Goal: Task Accomplishment & Management: Manage account settings

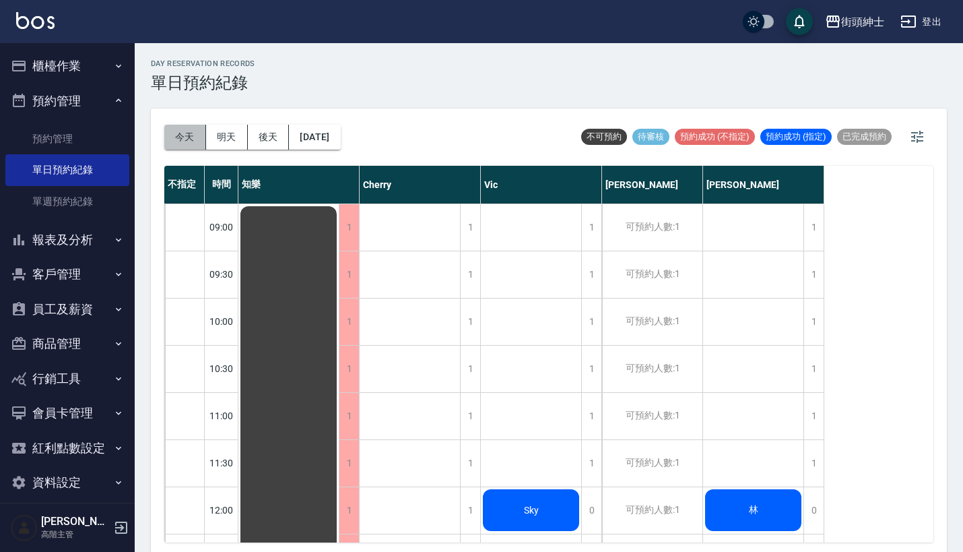
click at [177, 130] on button "今天" at bounding box center [185, 137] width 42 height 25
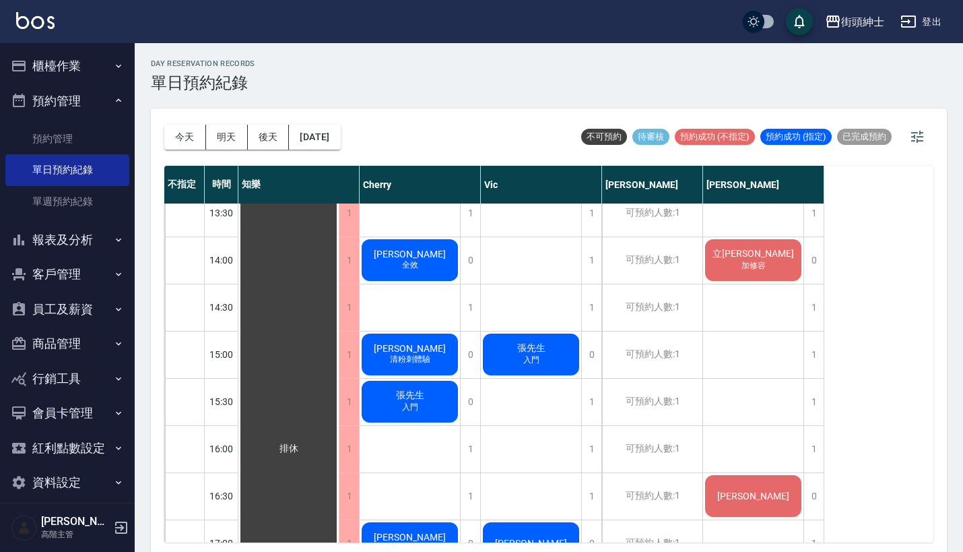
scroll to position [439, 0]
click at [301, 443] on span "[PERSON_NAME]" at bounding box center [289, 449] width 24 height 12
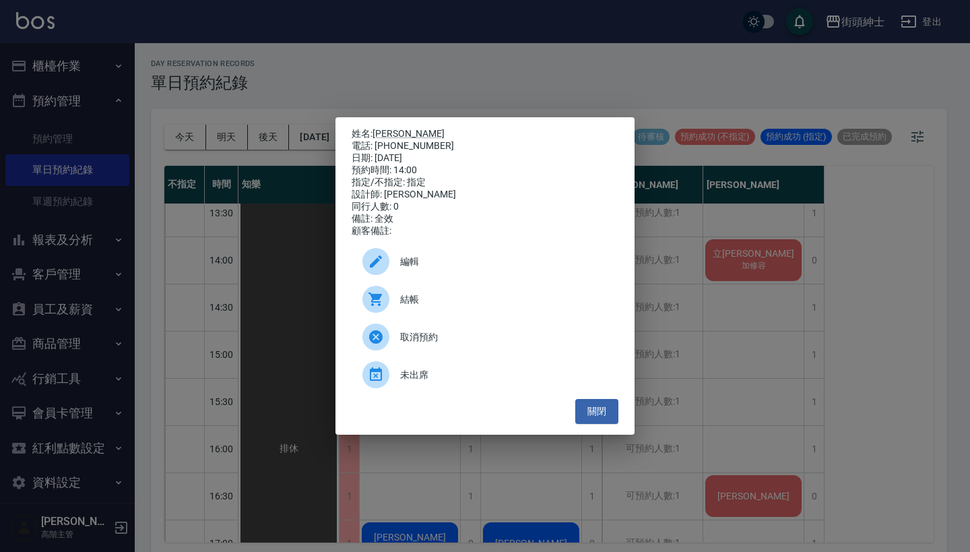
click at [703, 269] on div "姓名: [PERSON_NAME] 電話: [PHONE_NUMBER] 日期: [DATE] 預約時間: 14:00 指定/不指定: 指定 設計師: [PE…" at bounding box center [485, 276] width 970 height 552
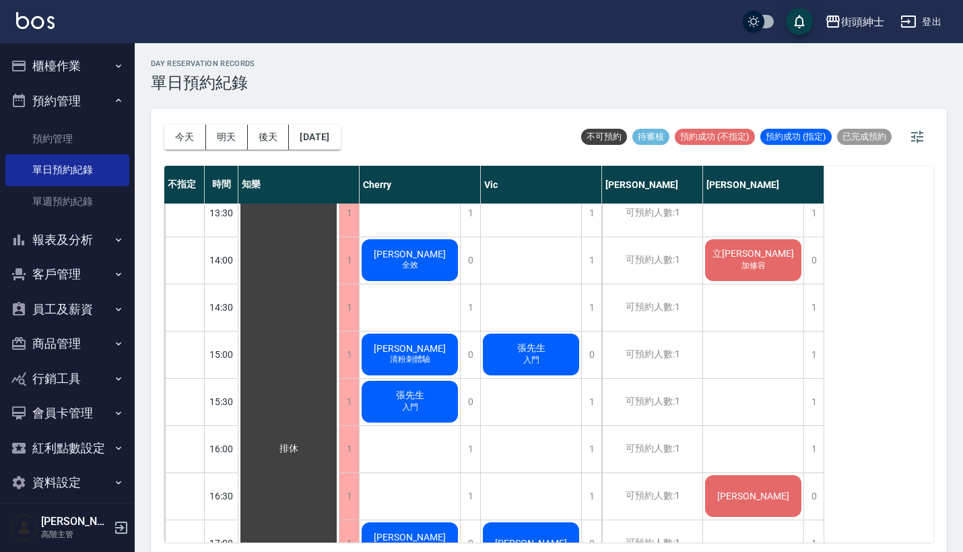
click at [339, 266] on div "[PERSON_NAME] 全效" at bounding box center [288, 449] width 100 height 1366
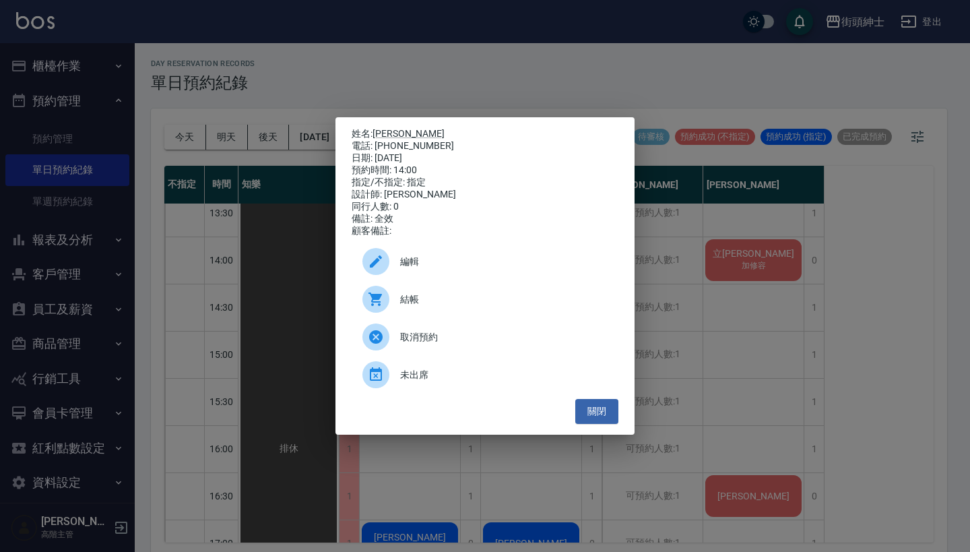
click at [498, 77] on div "姓名: [PERSON_NAME] 電話: [PHONE_NUMBER] 日期: [DATE] 預約時間: 14:00 指定/不指定: 指定 設計師: [PE…" at bounding box center [485, 276] width 970 height 552
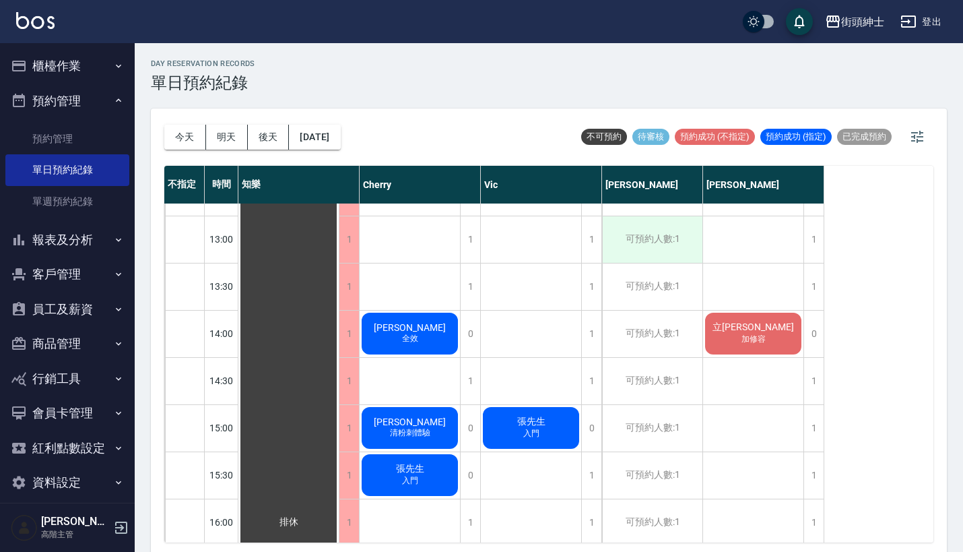
scroll to position [367, 0]
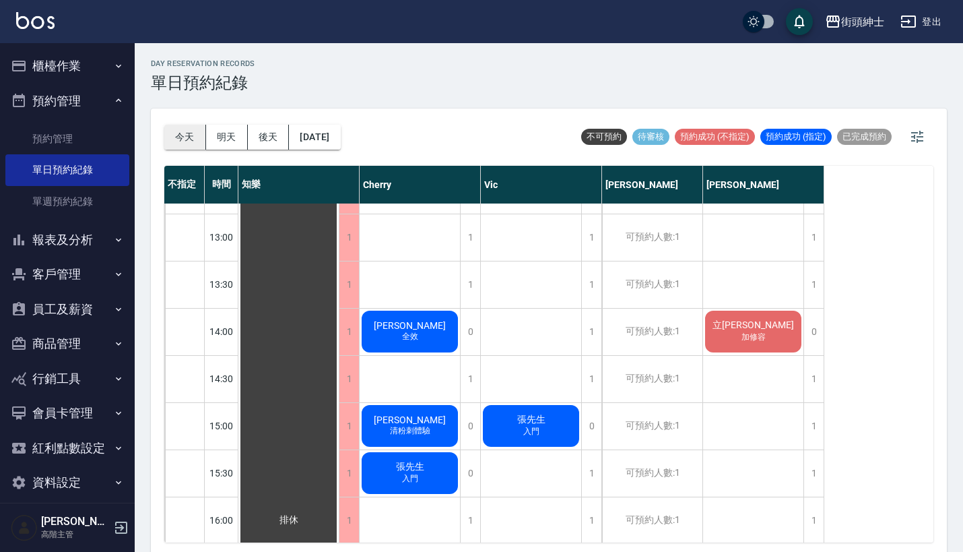
click at [167, 135] on button "今天" at bounding box center [185, 137] width 42 height 25
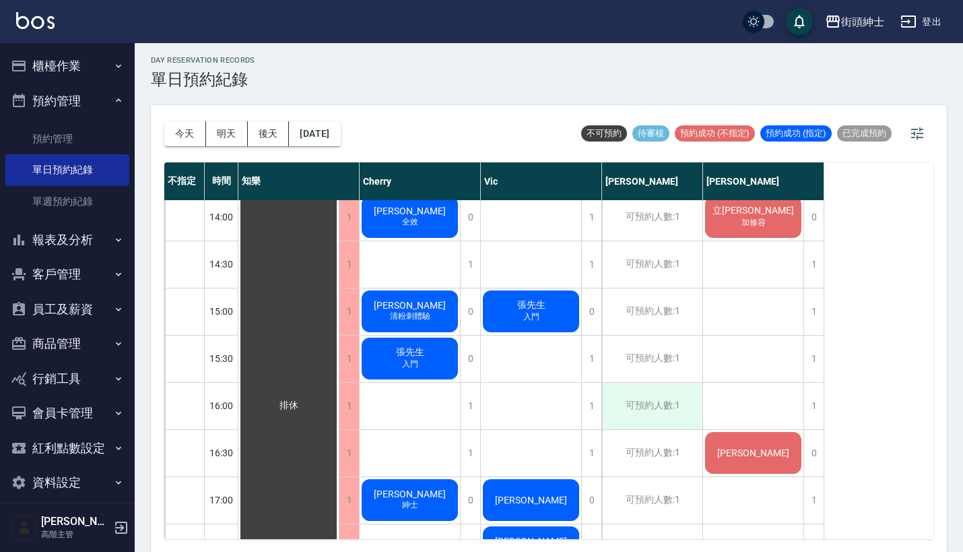
scroll to position [437, 0]
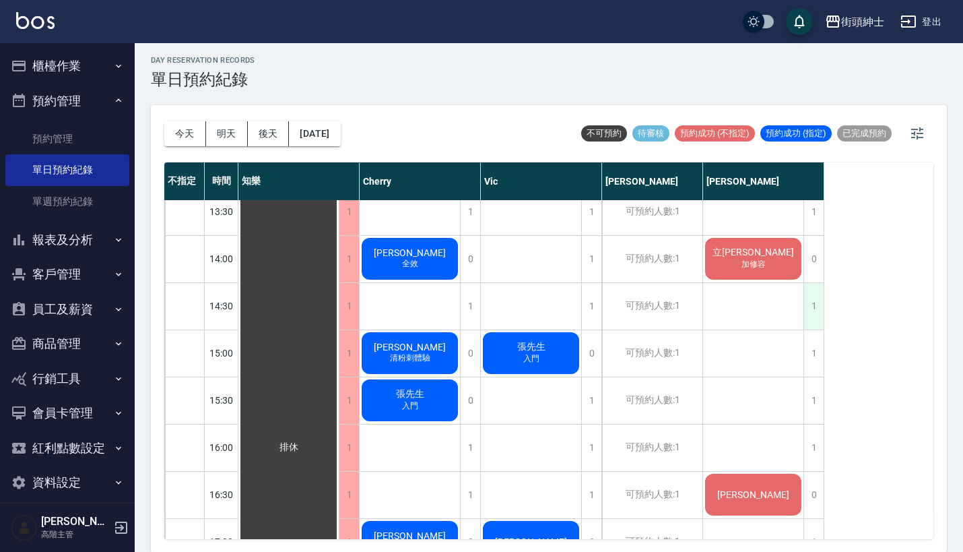
click at [806, 316] on div "1" at bounding box center [814, 306] width 20 height 46
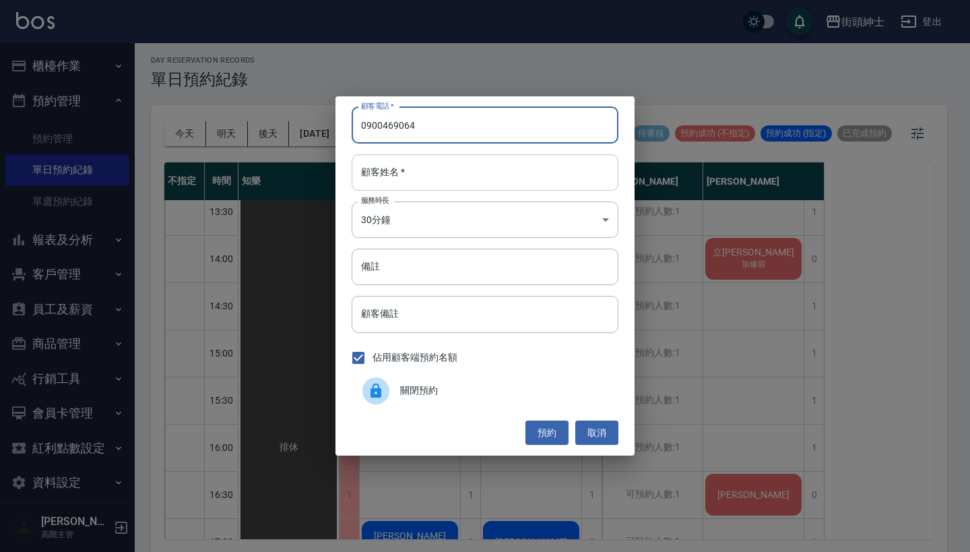
type input "0900469064"
drag, startPoint x: 585, startPoint y: 172, endPoint x: 570, endPoint y: 165, distance: 16.9
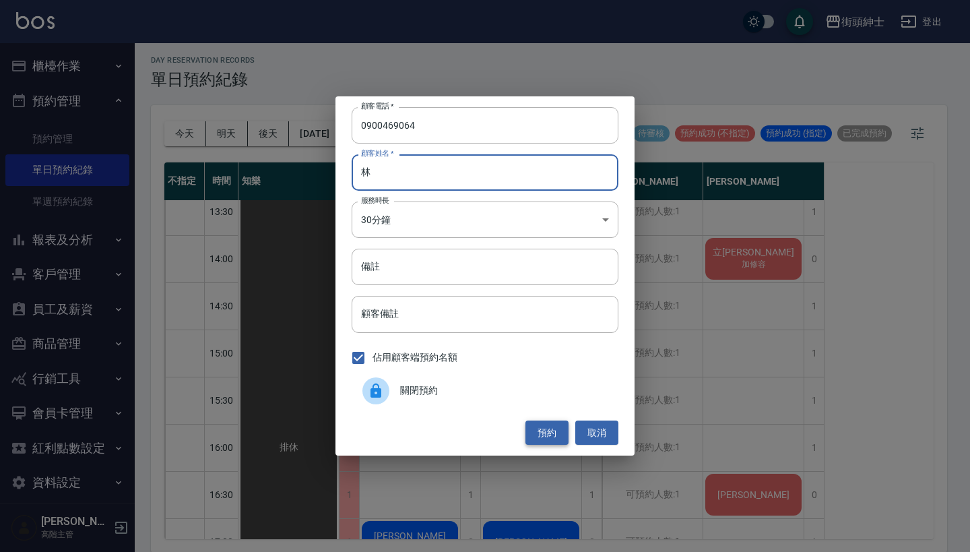
type input "林"
click at [552, 430] on button "預約" at bounding box center [546, 432] width 43 height 25
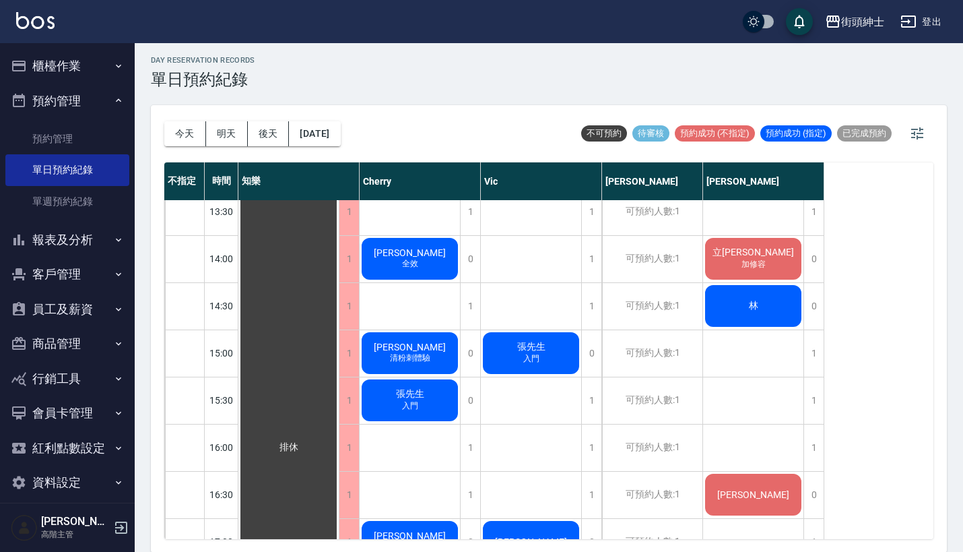
click at [301, 441] on span "林" at bounding box center [289, 447] width 24 height 12
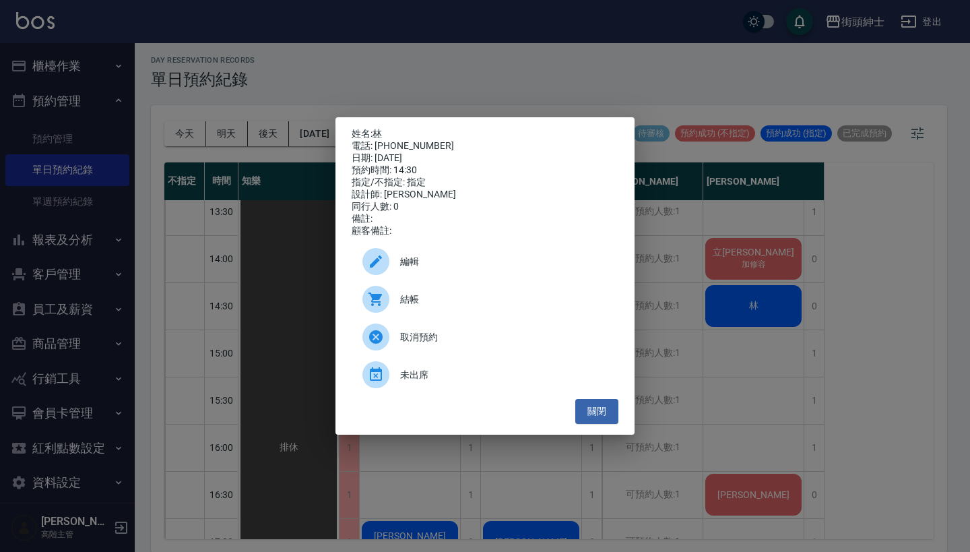
click at [483, 250] on div "編輯" at bounding box center [485, 262] width 267 height 38
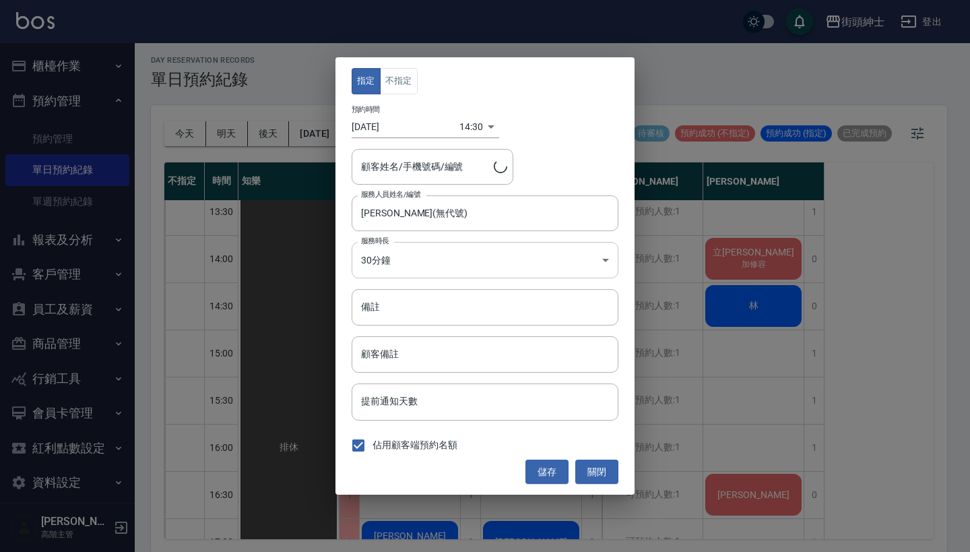
type input "林/0900469064"
click at [397, 84] on button "不指定" at bounding box center [399, 81] width 38 height 26
click at [537, 475] on button "儲存" at bounding box center [546, 471] width 43 height 25
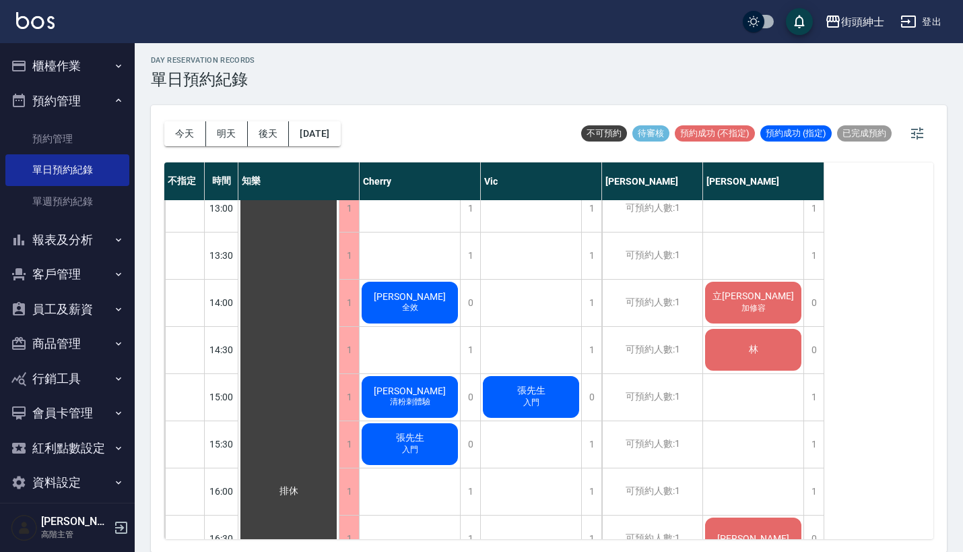
scroll to position [424, 0]
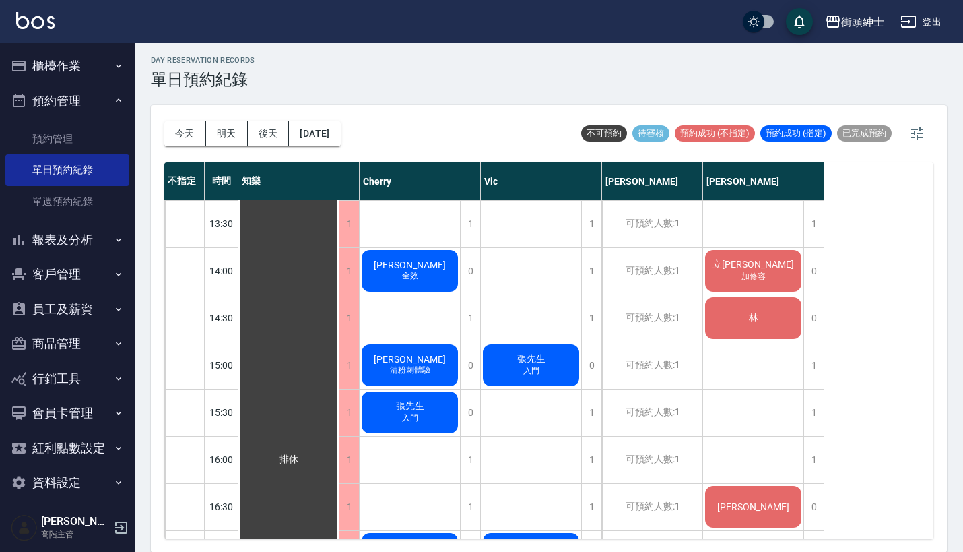
click at [339, 321] on div "林" at bounding box center [288, 459] width 100 height 1366
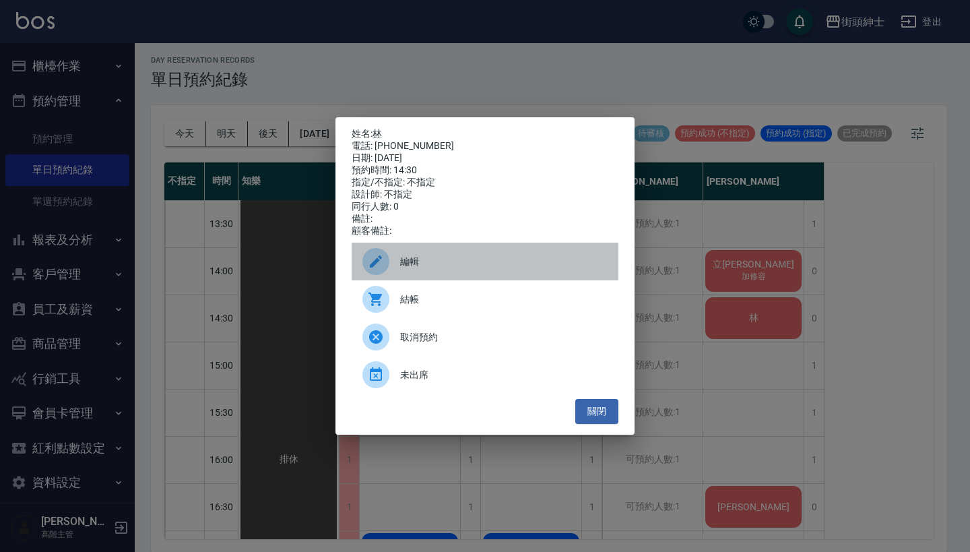
click at [455, 257] on div "編輯" at bounding box center [485, 262] width 267 height 38
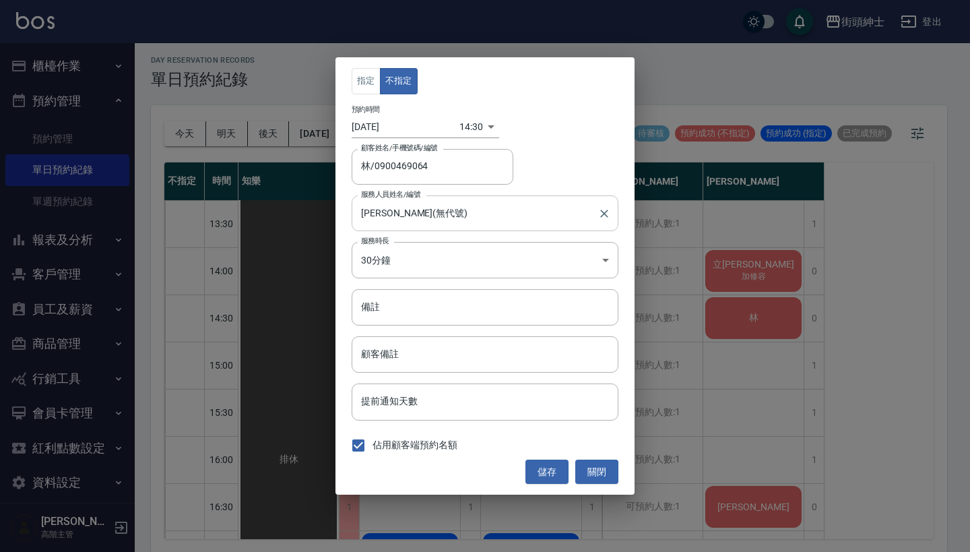
click at [471, 218] on input "[PERSON_NAME](無代號)" at bounding box center [475, 213] width 234 height 24
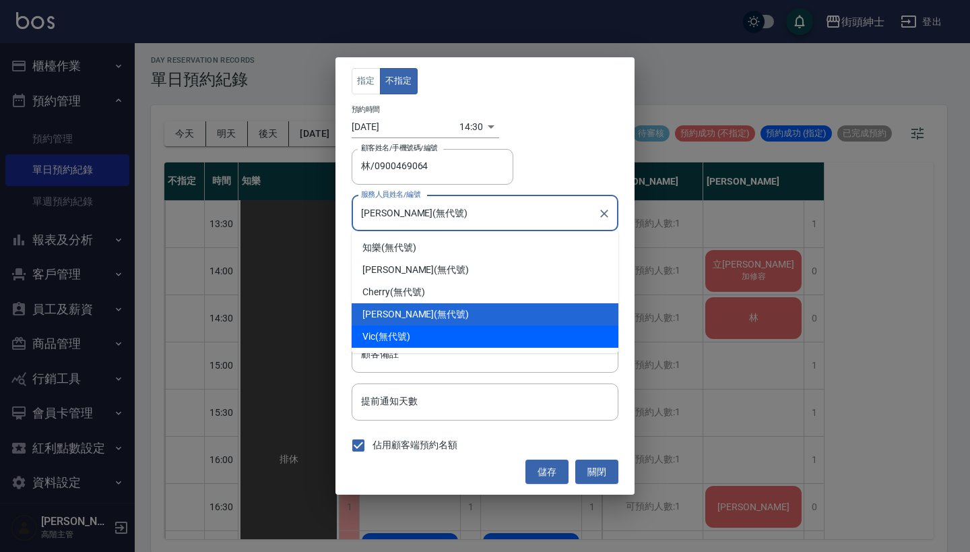
click at [482, 344] on div "Vic (無代號)" at bounding box center [485, 336] width 267 height 22
type input "Vic(無代號)"
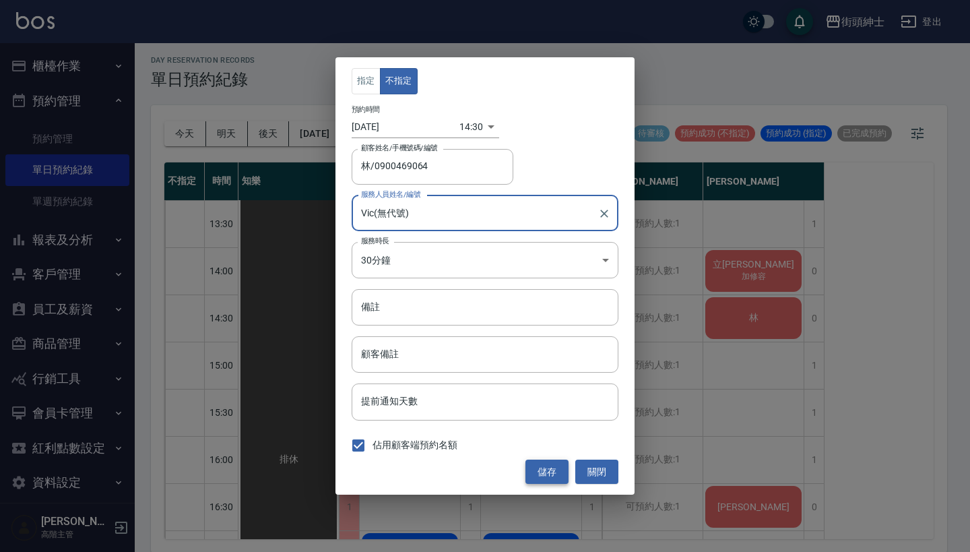
click at [544, 468] on button "儲存" at bounding box center [546, 471] width 43 height 25
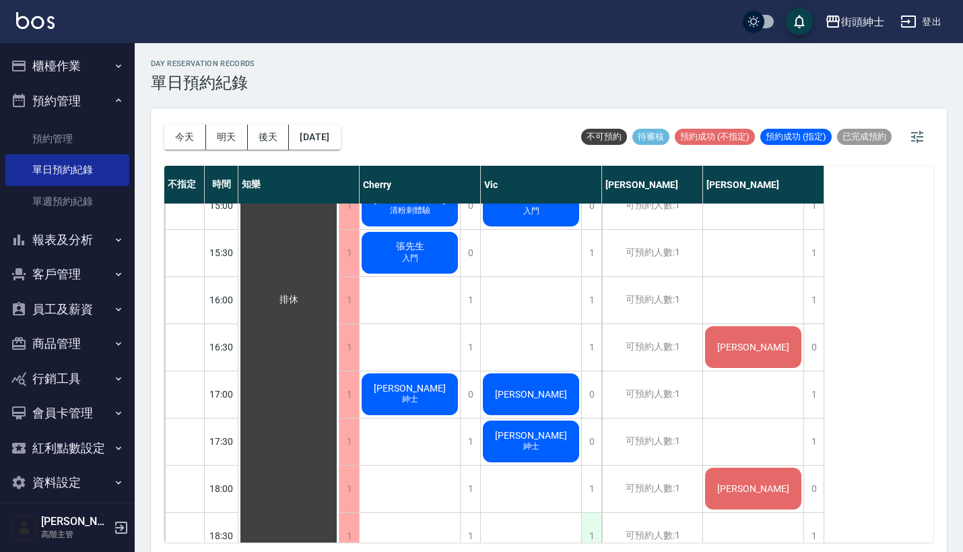
scroll to position [583, 0]
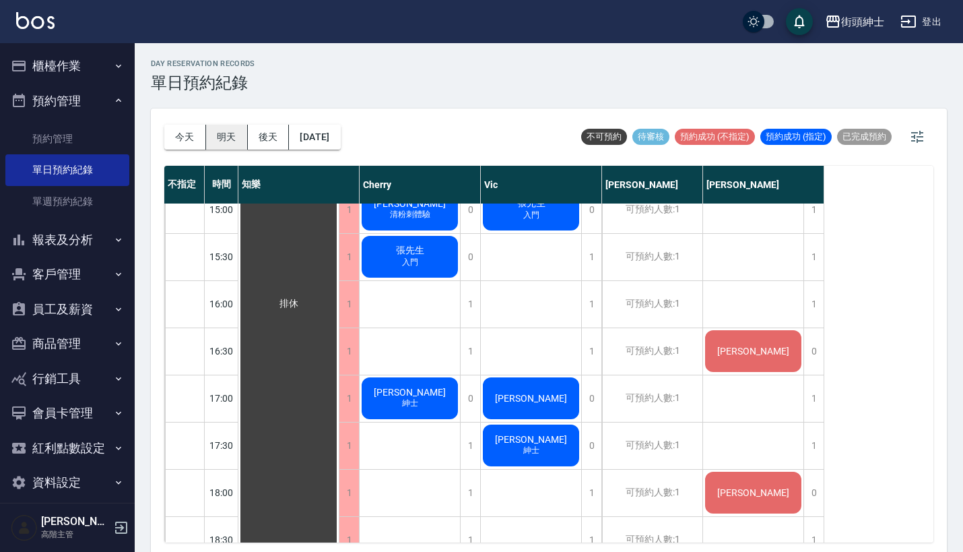
click at [224, 129] on button "明天" at bounding box center [227, 137] width 42 height 25
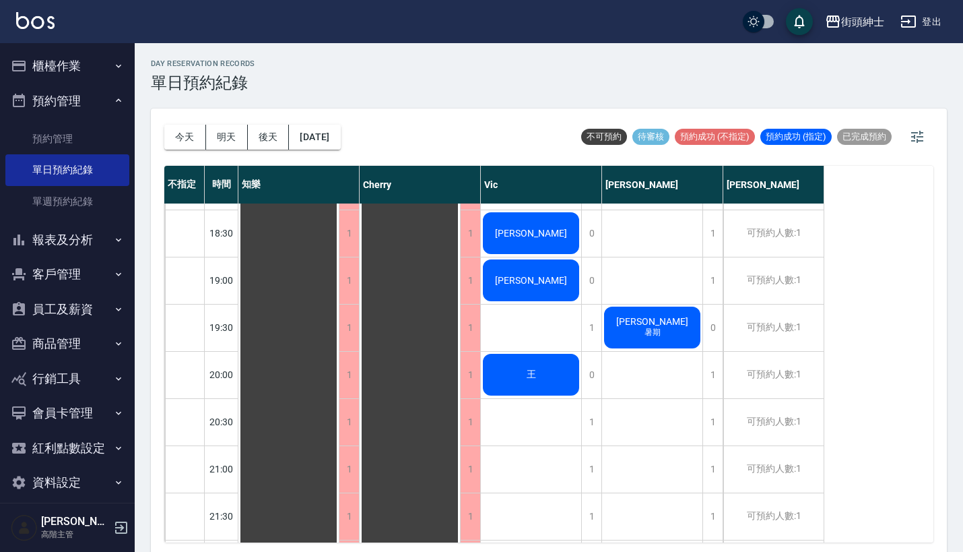
scroll to position [954, 0]
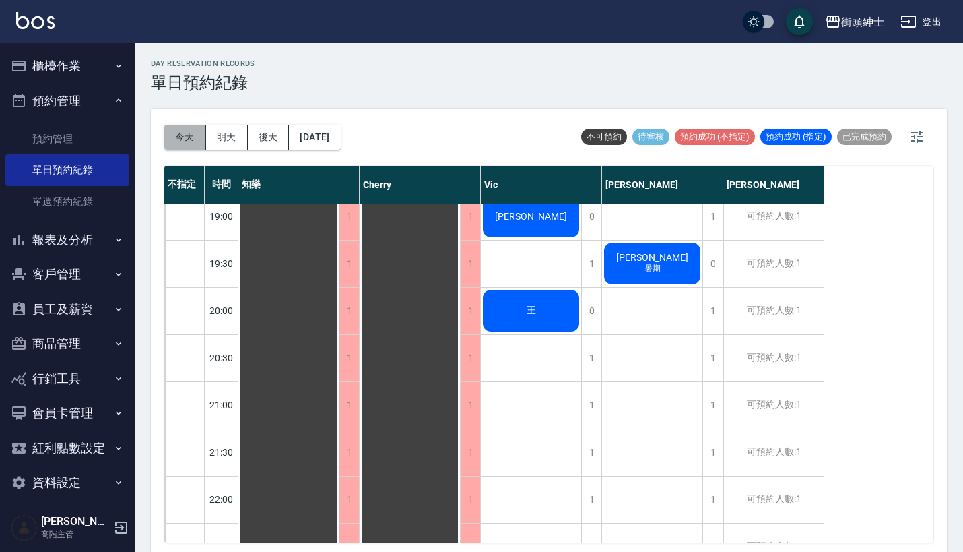
click at [169, 135] on button "今天" at bounding box center [185, 137] width 42 height 25
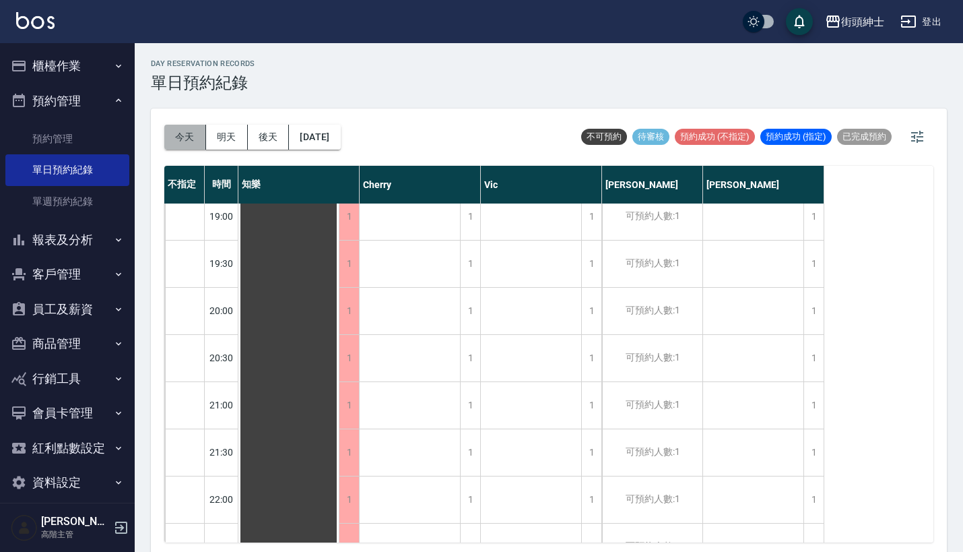
click at [185, 142] on button "今天" at bounding box center [185, 137] width 42 height 25
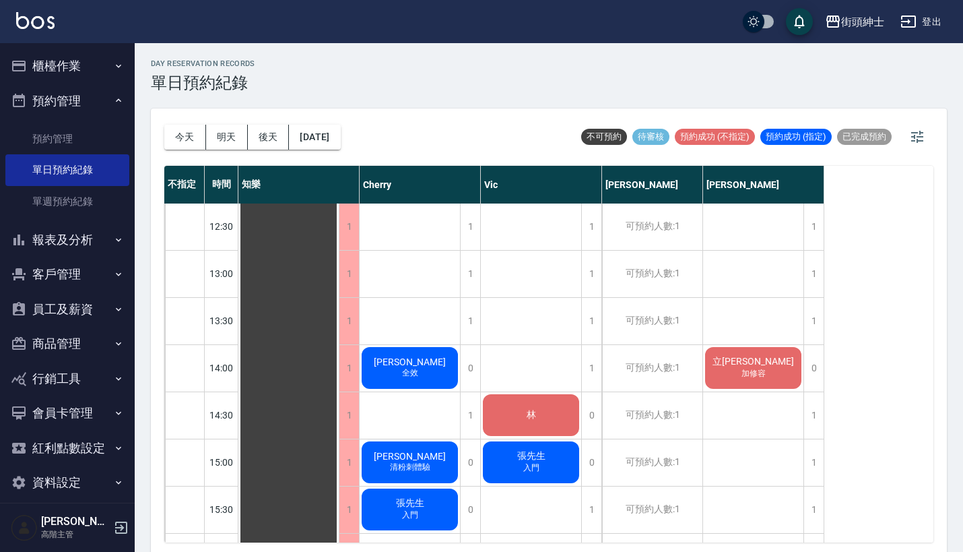
scroll to position [335, 0]
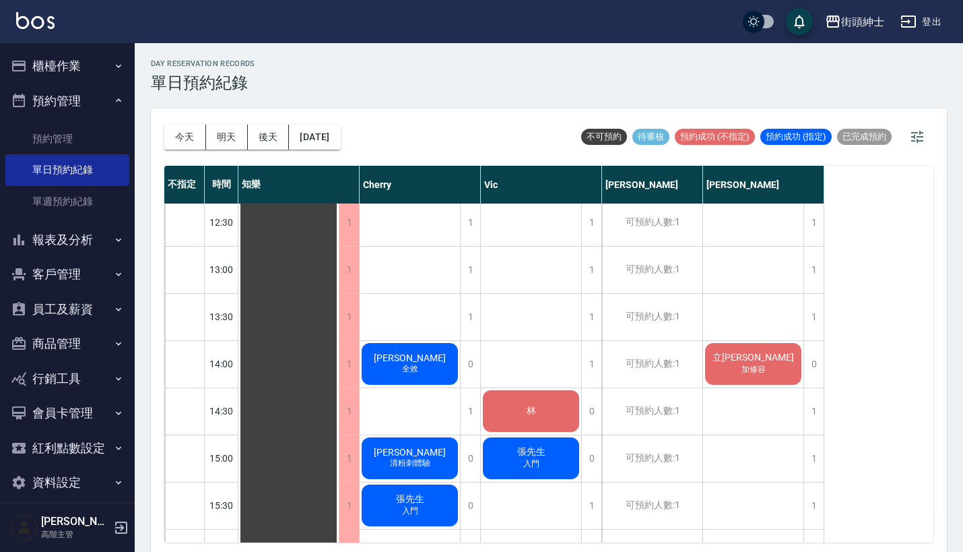
click at [339, 416] on div "林" at bounding box center [288, 552] width 100 height 1366
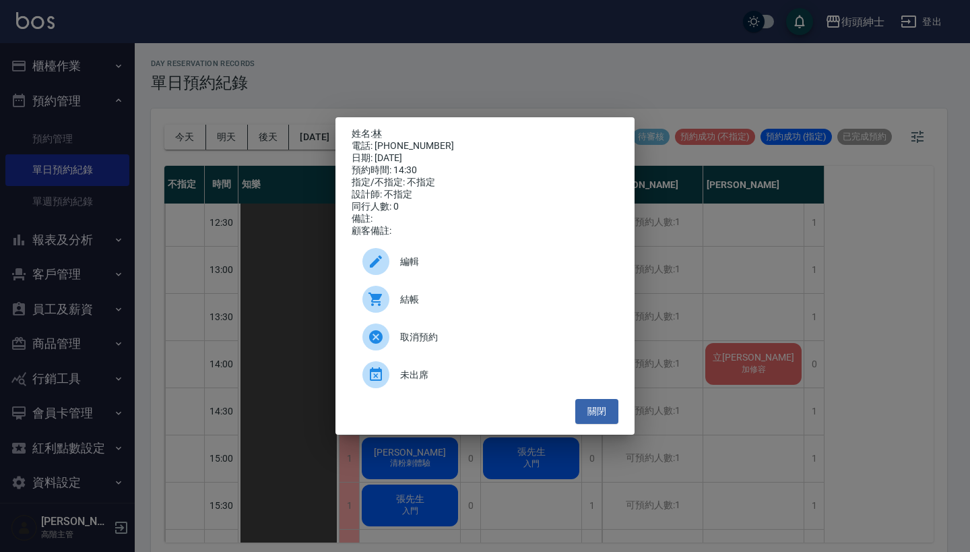
click at [723, 364] on div "姓名: 林 電話: [PHONE_NUMBER] 日期: [DATE] 預約時間: 14:30 指定/不指定: 不指定 設計師: 不指定 同行人數: 0 備註…" at bounding box center [485, 276] width 970 height 552
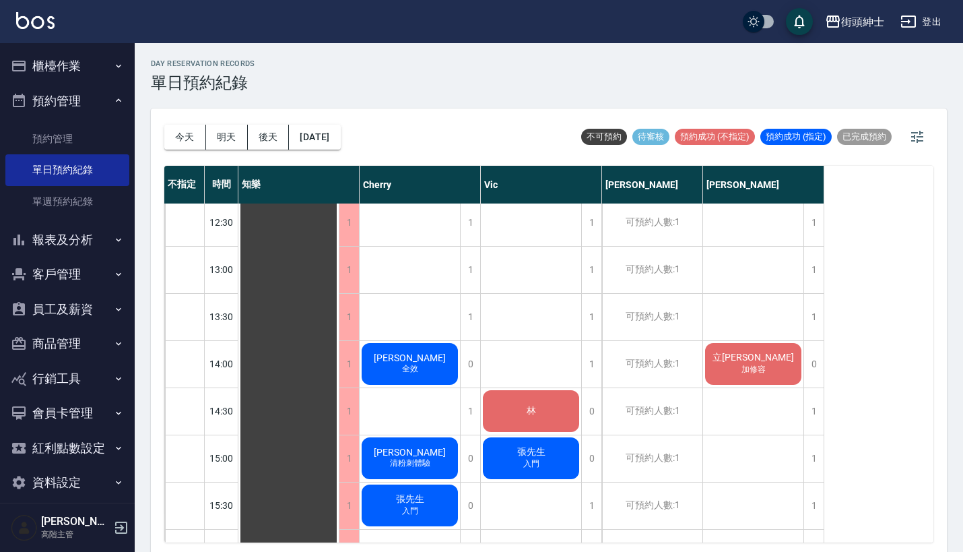
click at [301, 546] on span "林" at bounding box center [289, 552] width 24 height 12
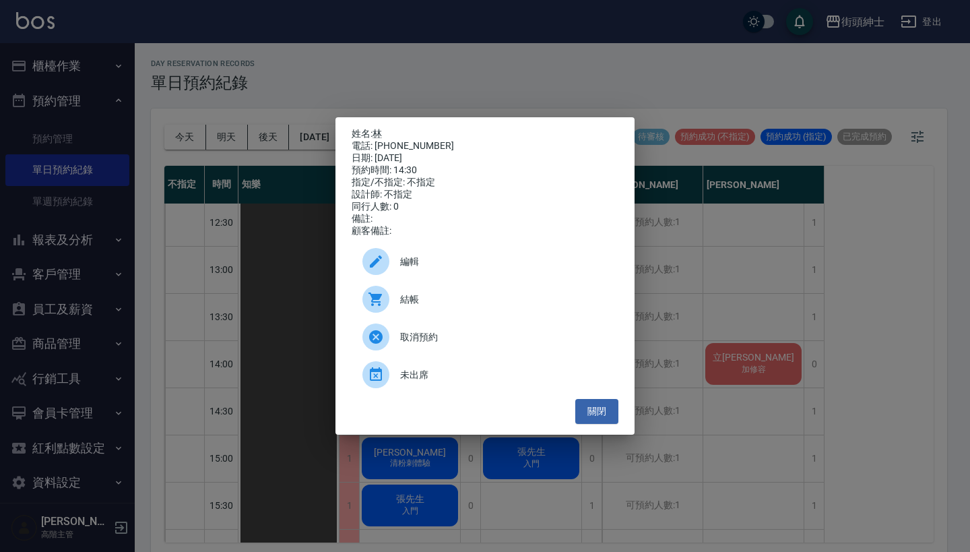
click at [495, 344] on span "取消預約" at bounding box center [503, 337] width 207 height 14
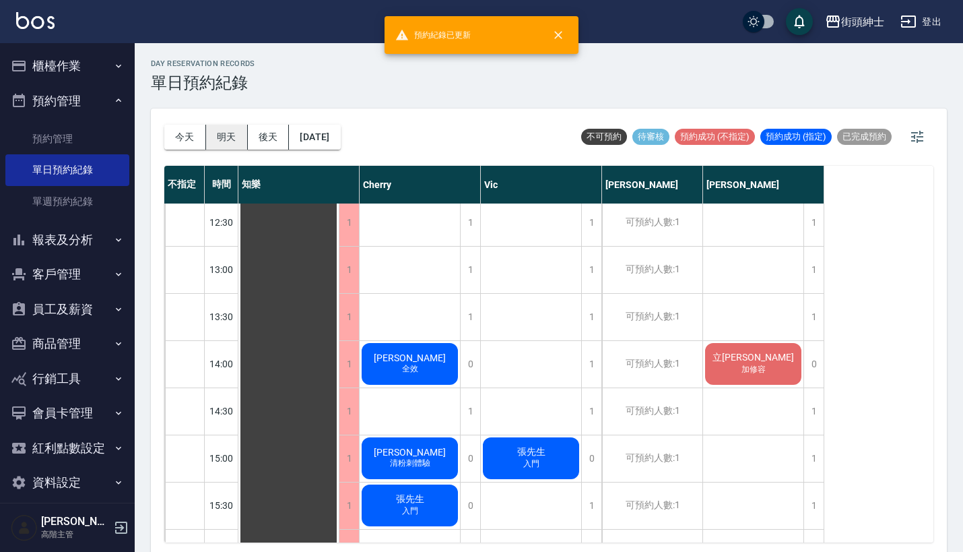
click at [242, 134] on button "明天" at bounding box center [227, 137] width 42 height 25
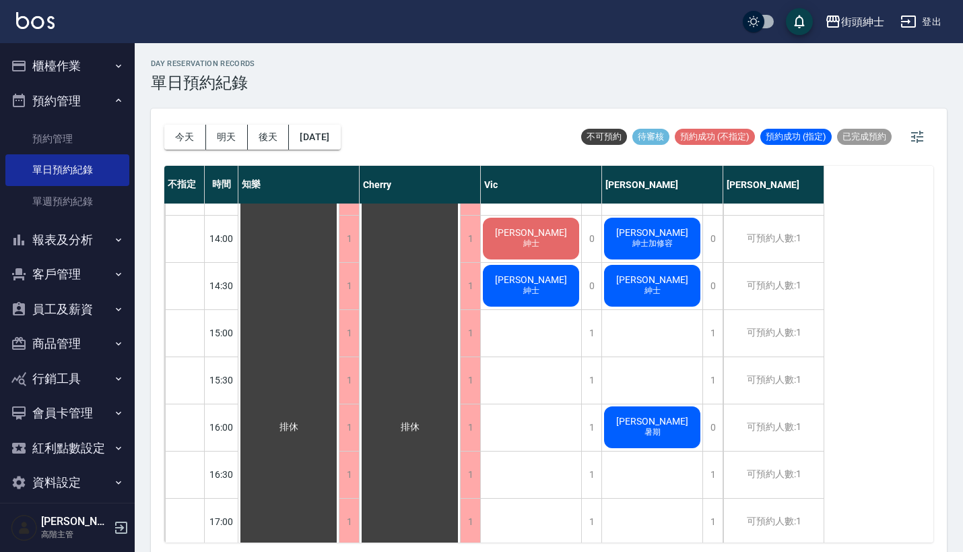
scroll to position [461, 0]
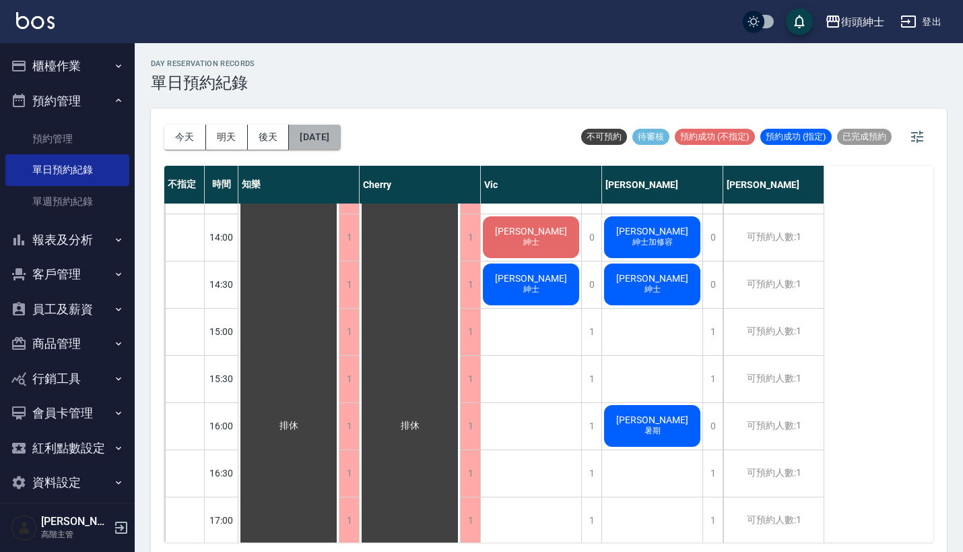
click at [315, 138] on button "[DATE]" at bounding box center [314, 137] width 51 height 25
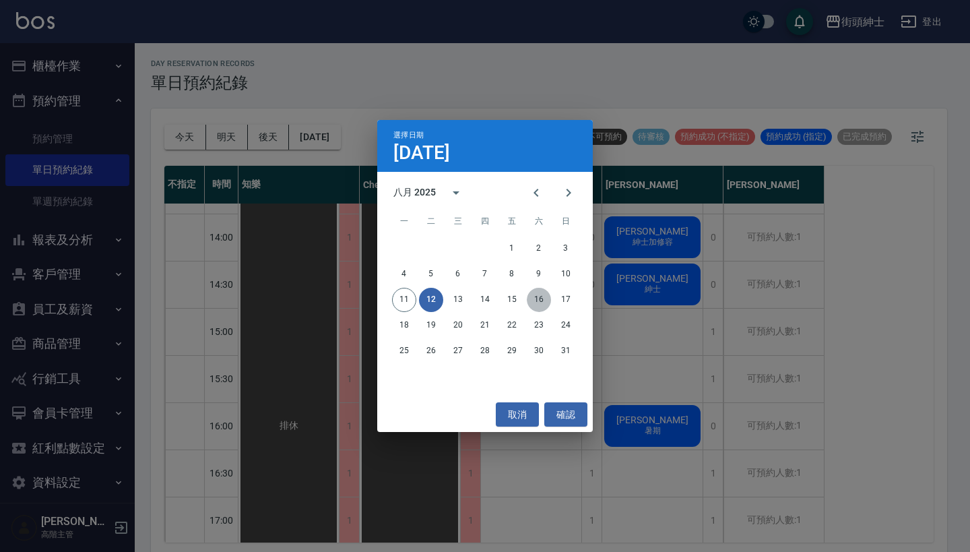
click at [536, 307] on button "16" at bounding box center [539, 300] width 24 height 24
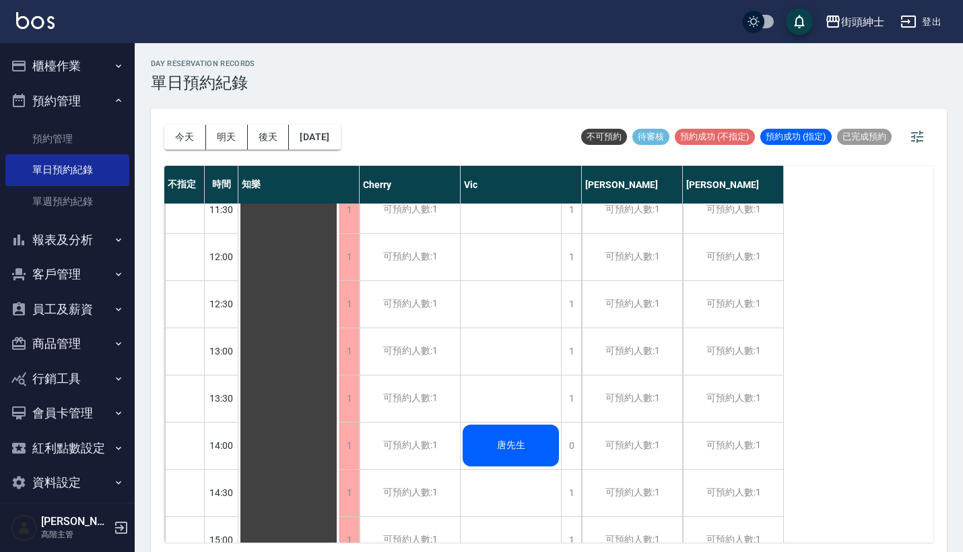
scroll to position [216, 0]
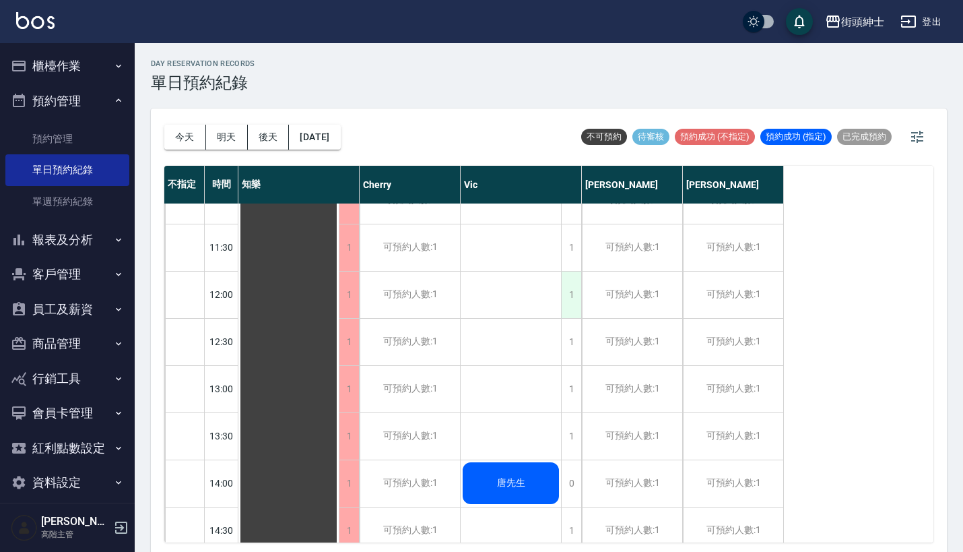
click at [569, 304] on div "1" at bounding box center [571, 294] width 20 height 46
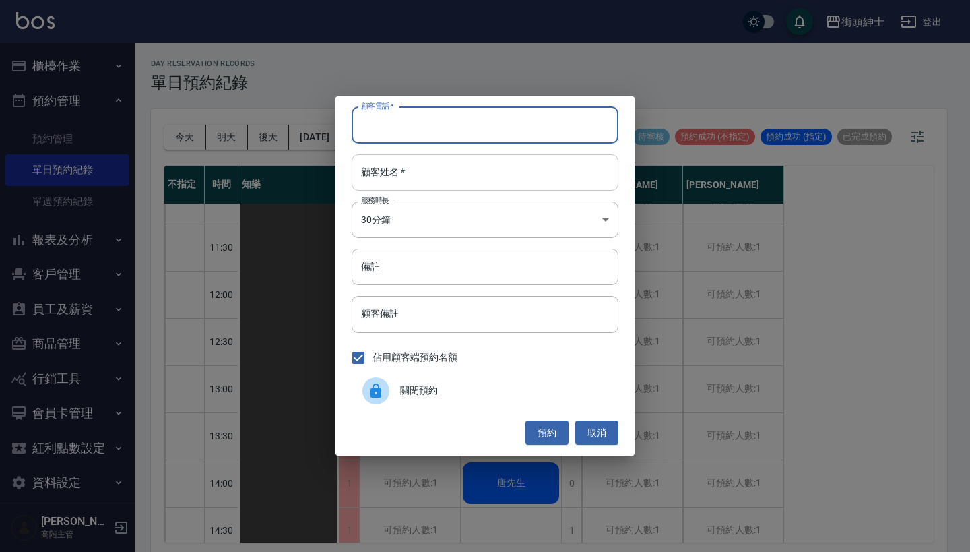
paste input "[PERSON_NAME] 電話：[PHONE_NUMBER]"
type input "[PERSON_NAME] 電話：[PHONE_NUMBER]"
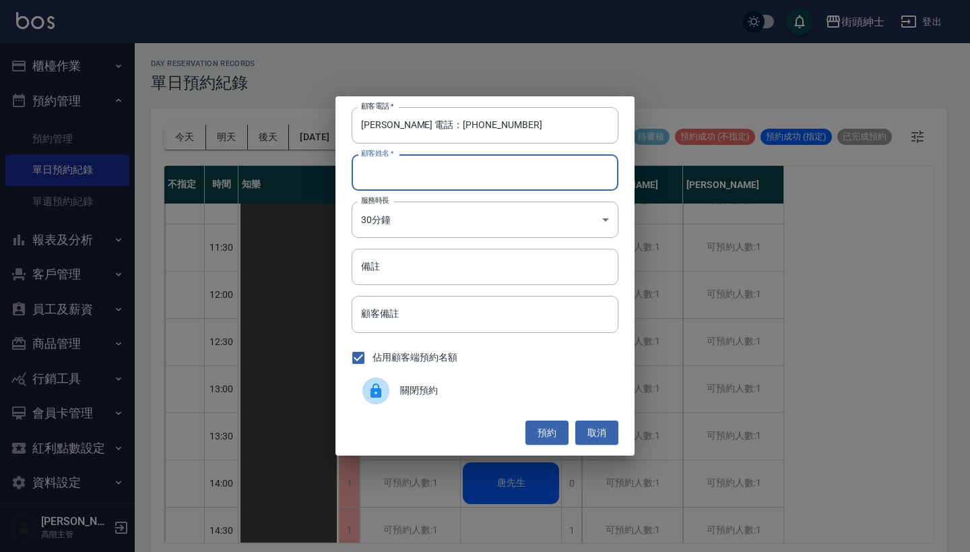
paste input "[PERSON_NAME] 電話：[PHONE_NUMBER]"
type input "[PERSON_NAME] 電話：[PHONE_NUMBER]"
drag, startPoint x: 418, startPoint y: 129, endPoint x: 202, endPoint y: 145, distance: 216.8
click at [213, 142] on div "顧客電話   * [PERSON_NAME] 電話：[PHONE_NUMBER] 顧客電話   * 顧客姓名   * [PERSON_NAME] 電話：[PH…" at bounding box center [485, 276] width 970 height 552
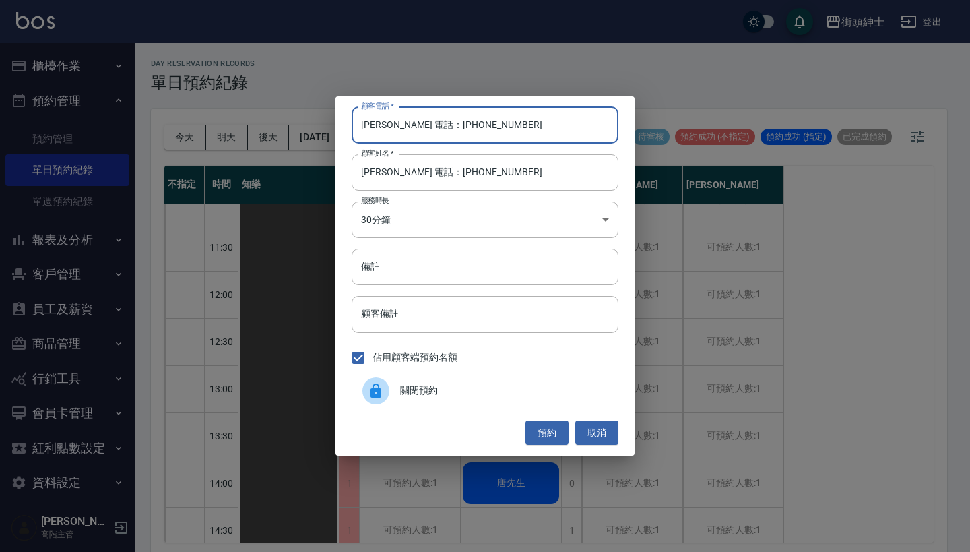
click at [424, 120] on input "[PERSON_NAME] 電話：[PHONE_NUMBER]" at bounding box center [485, 125] width 267 height 36
click at [418, 121] on input "[PERSON_NAME] 電話：[PHONE_NUMBER]" at bounding box center [485, 125] width 267 height 36
click at [422, 127] on input "[PERSON_NAME] 電話：[PHONE_NUMBER]" at bounding box center [485, 125] width 267 height 36
drag, startPoint x: 406, startPoint y: 127, endPoint x: 251, endPoint y: 127, distance: 154.3
click at [255, 127] on div "顧客電話   * [PERSON_NAME] 電話：[PHONE_NUMBER] 顧客電話   * 顧客姓名   * [PERSON_NAME] 電話：[PH…" at bounding box center [485, 276] width 970 height 552
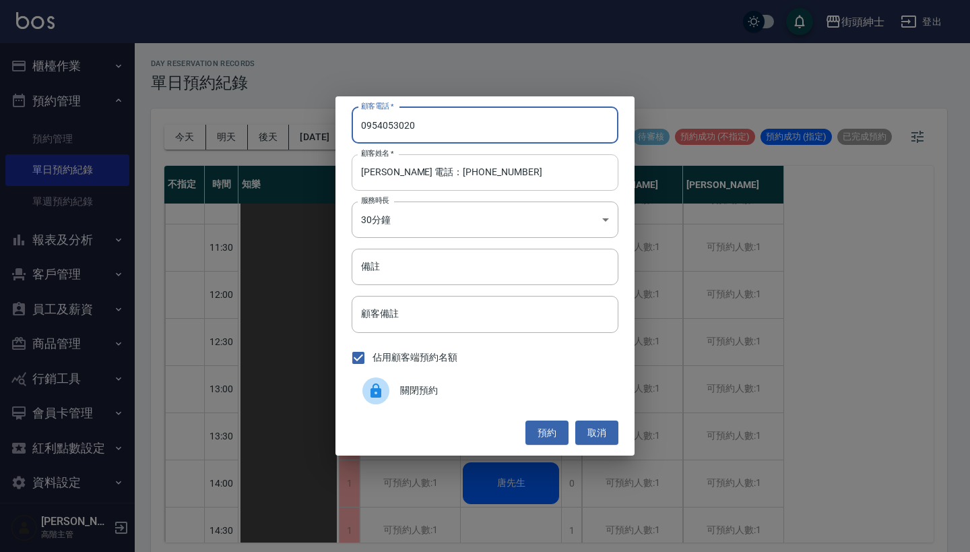
type input "0954053020"
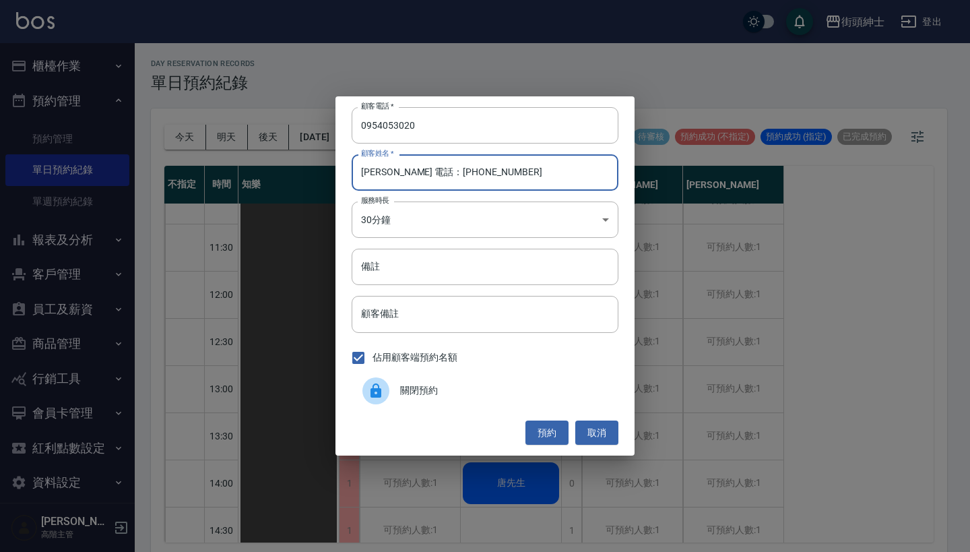
drag, startPoint x: 480, startPoint y: 176, endPoint x: 390, endPoint y: 177, distance: 90.3
click at [390, 177] on input "[PERSON_NAME] 電話：[PHONE_NUMBER]" at bounding box center [485, 172] width 267 height 36
type input "[PERSON_NAME]"
click at [383, 272] on input "備註" at bounding box center [485, 267] width 267 height 36
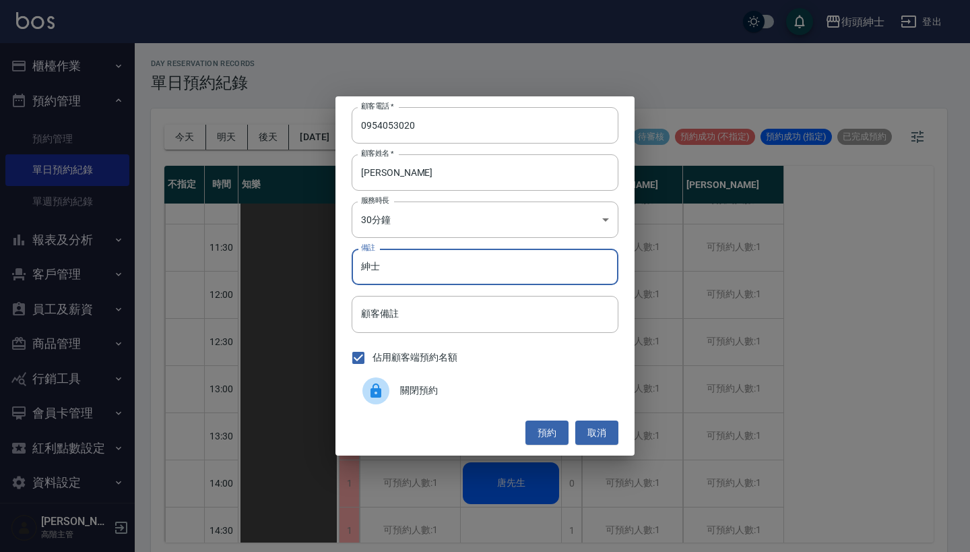
type input "紳士"
click at [546, 427] on button "預約" at bounding box center [546, 432] width 43 height 25
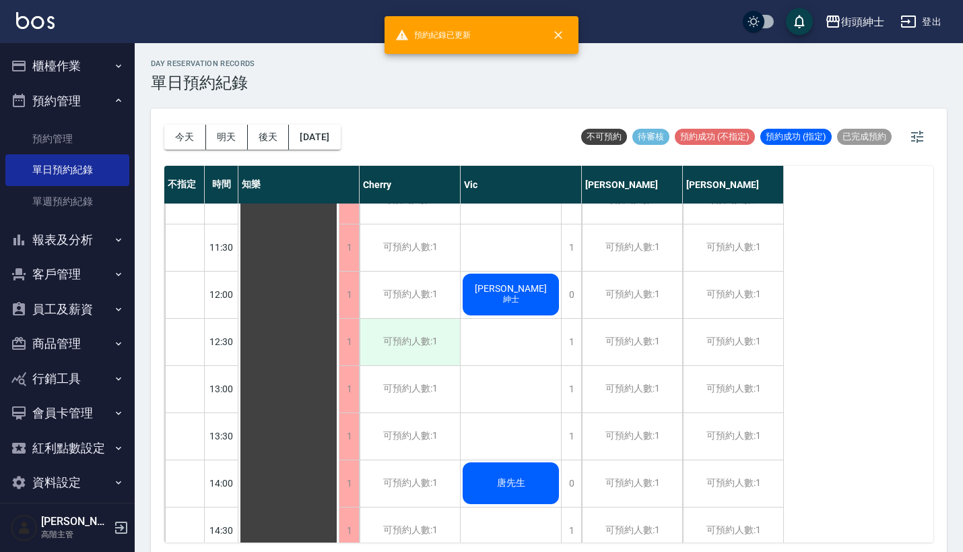
click at [418, 327] on div "可預約人數:1" at bounding box center [410, 342] width 100 height 46
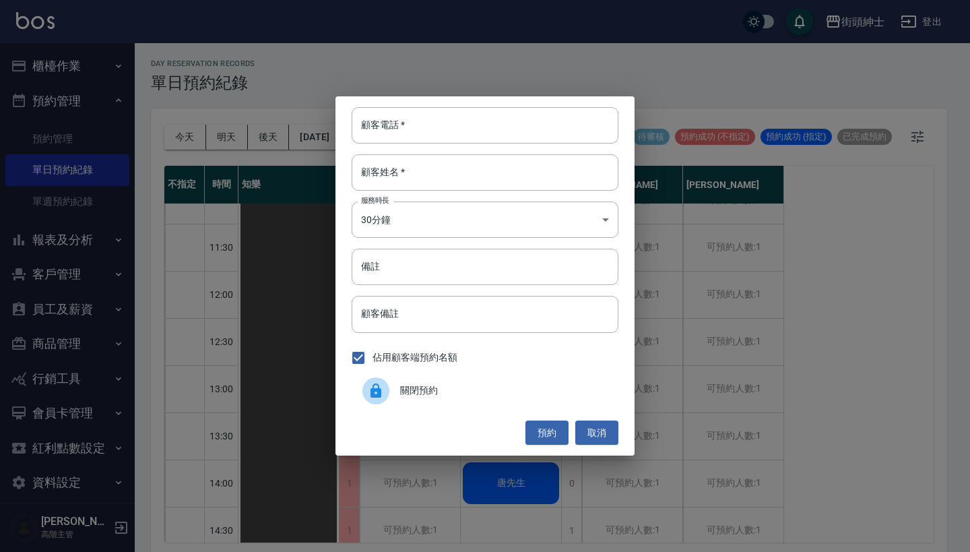
click at [477, 149] on div "顧客電話   * 顧客電話   * 顧客姓名   * 顧客姓名   * 服務時長 30分鐘 1 服務時長 備註 備註 顧客備註 顧客備註 佔用顧客端預約名額 …" at bounding box center [484, 275] width 299 height 359
paste input "[PERSON_NAME] 電話：[PHONE_NUMBER]"
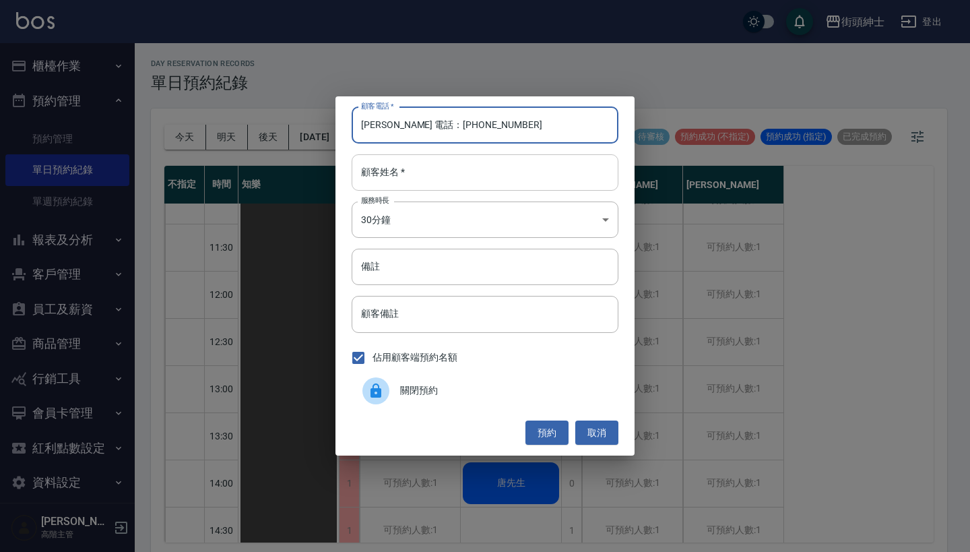
type input "[PERSON_NAME] 電話：[PHONE_NUMBER]"
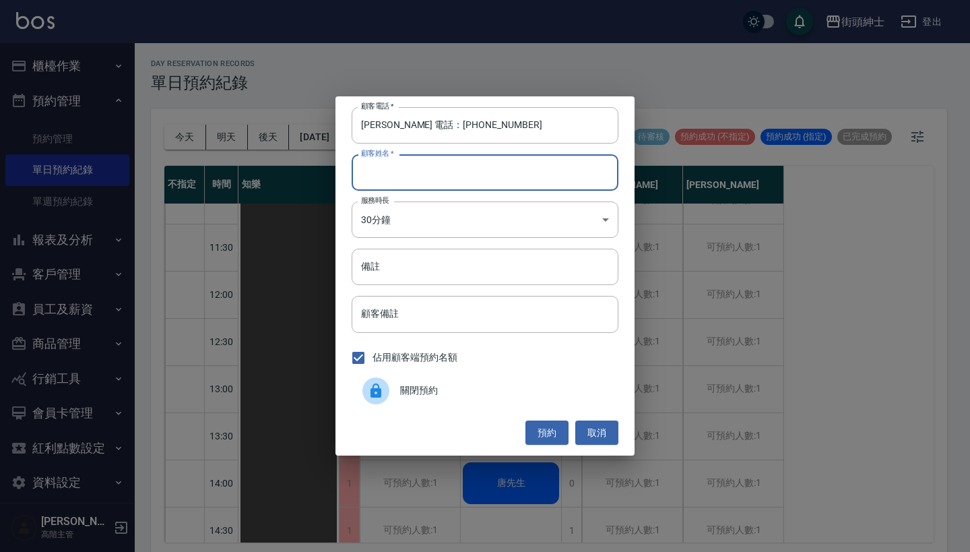
paste input "[PERSON_NAME] 電話：[PHONE_NUMBER]"
type input "[PERSON_NAME] 電話：[PHONE_NUMBER]"
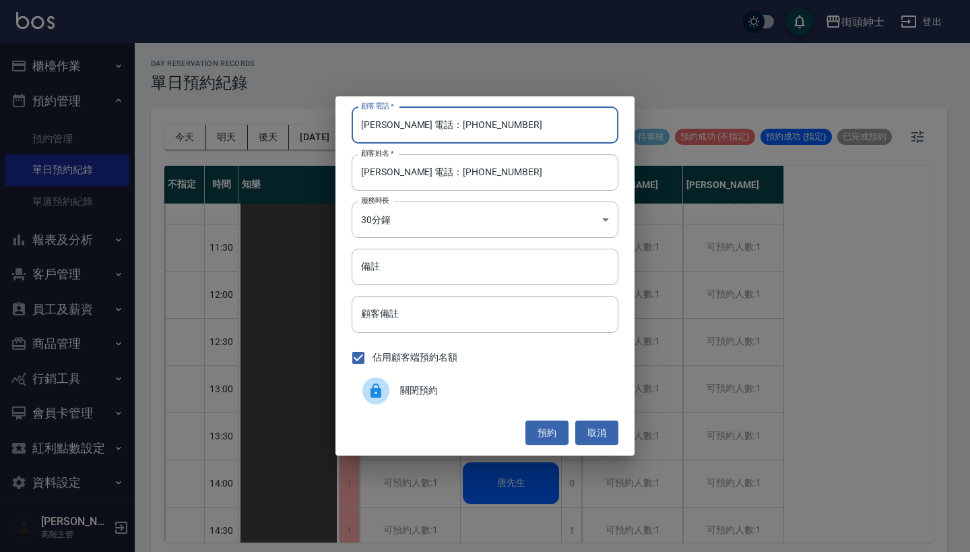
drag, startPoint x: 412, startPoint y: 125, endPoint x: 320, endPoint y: 108, distance: 93.9
click at [321, 119] on div "顧客電話   * [PERSON_NAME] 電話：[PHONE_NUMBER] 顧客電話   * 顧客姓名   * [PERSON_NAME] 電話：[PH…" at bounding box center [485, 276] width 970 height 552
type input "0954053020"
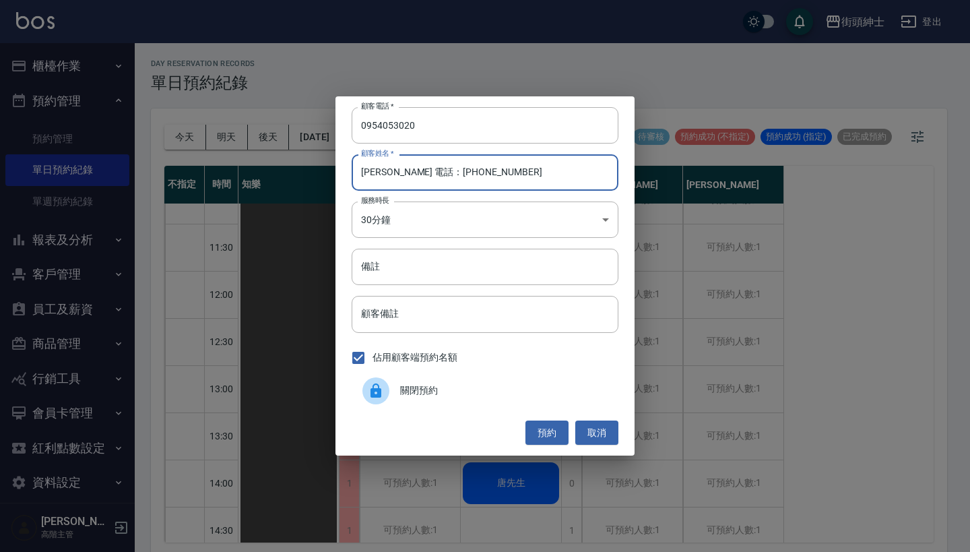
drag, startPoint x: 529, startPoint y: 171, endPoint x: 389, endPoint y: 175, distance: 139.5
click at [389, 175] on input "[PERSON_NAME] 電話：[PHONE_NUMBER]" at bounding box center [485, 172] width 267 height 36
type input "[PERSON_NAME]"
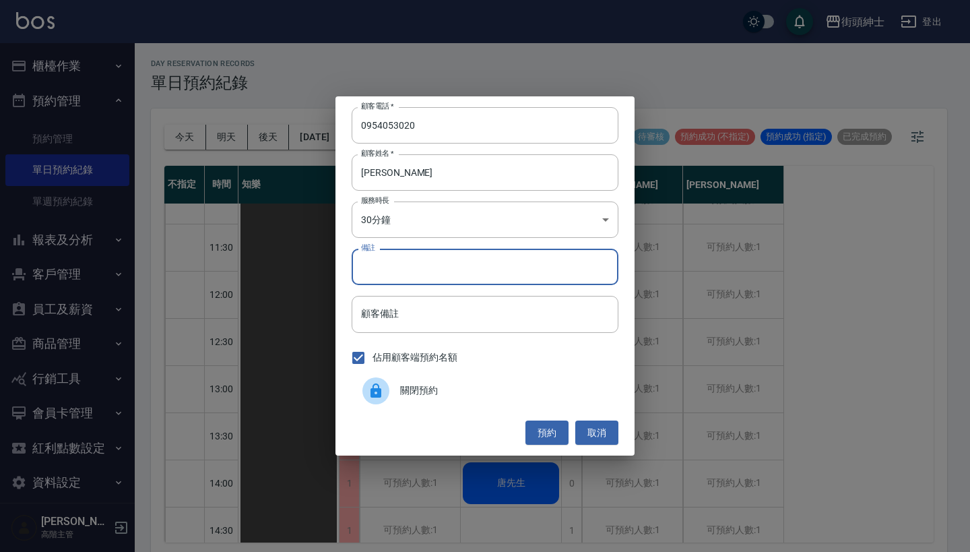
click at [385, 265] on input "備註" at bounding box center [485, 267] width 267 height 36
type input "紳士"
click at [554, 429] on button "預約" at bounding box center [546, 432] width 43 height 25
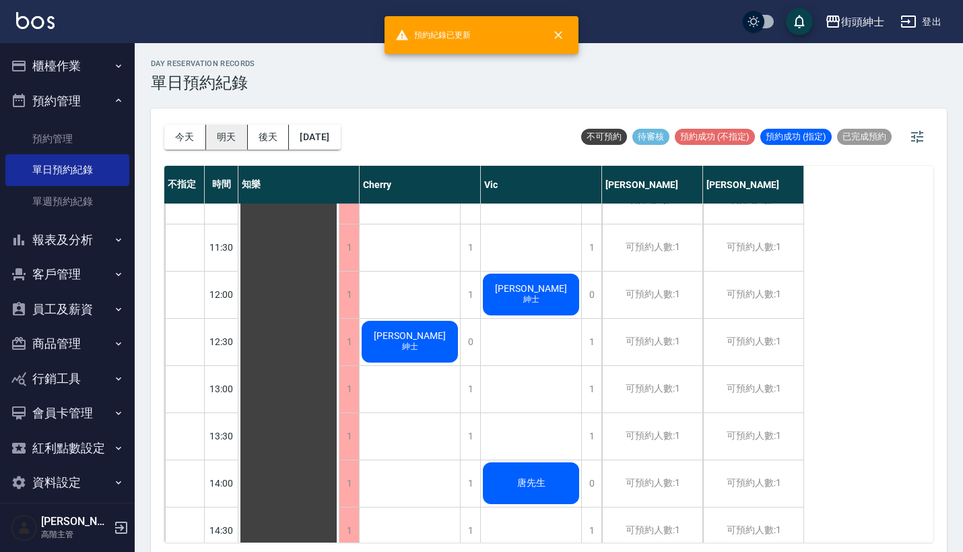
click at [230, 134] on button "明天" at bounding box center [227, 137] width 42 height 25
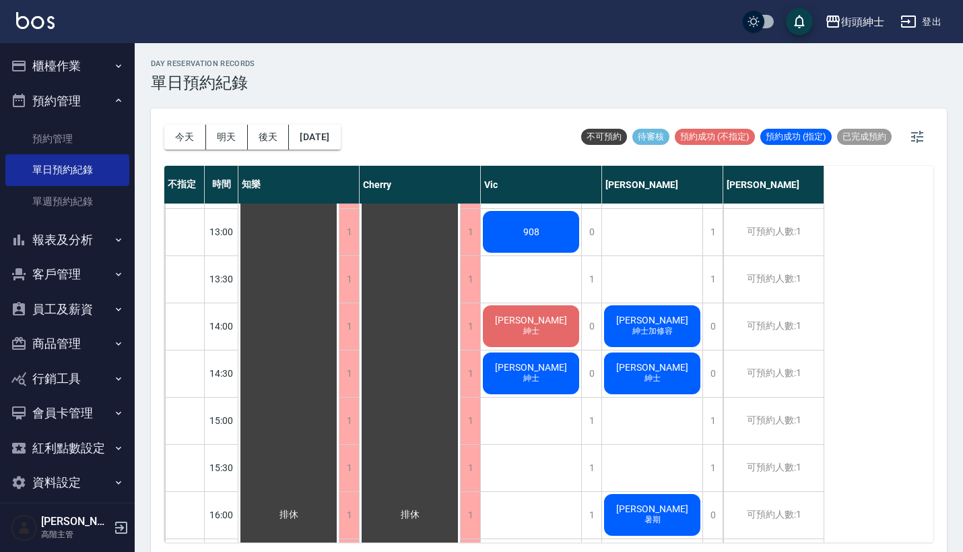
scroll to position [381, 0]
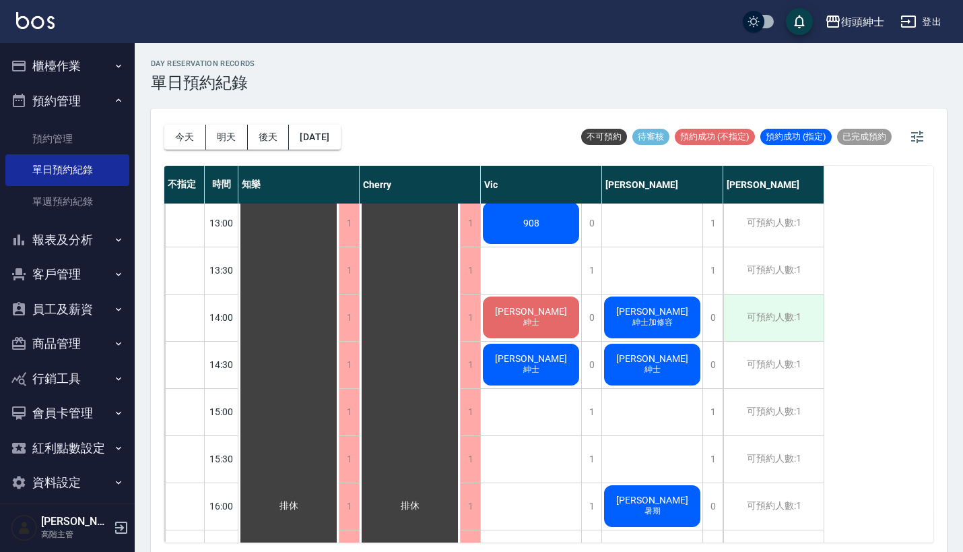
click at [757, 325] on div "可預約人數:1" at bounding box center [773, 317] width 100 height 46
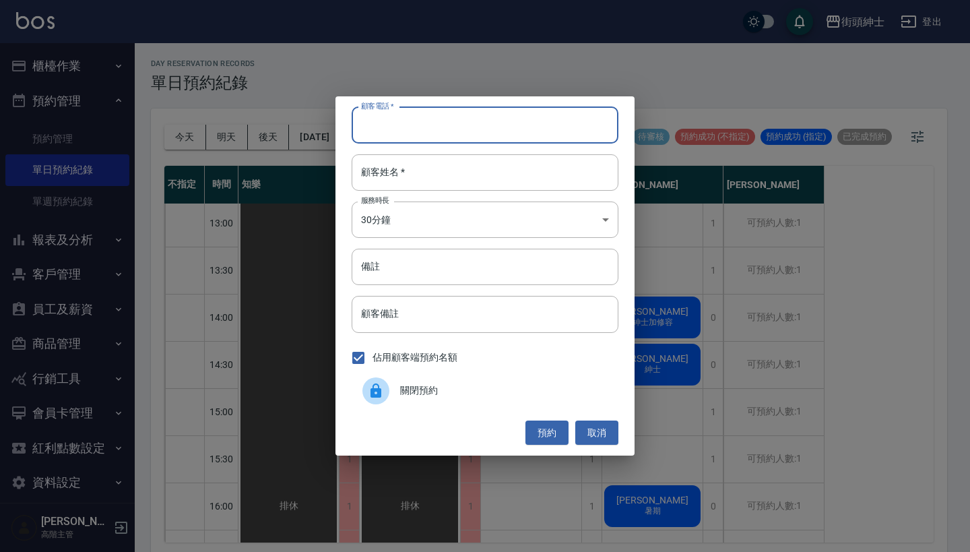
paste input "[PERSON_NAME] 電話：[PHONE_NUMBER]"
type input "[PERSON_NAME] 電話：[PHONE_NUMBER]"
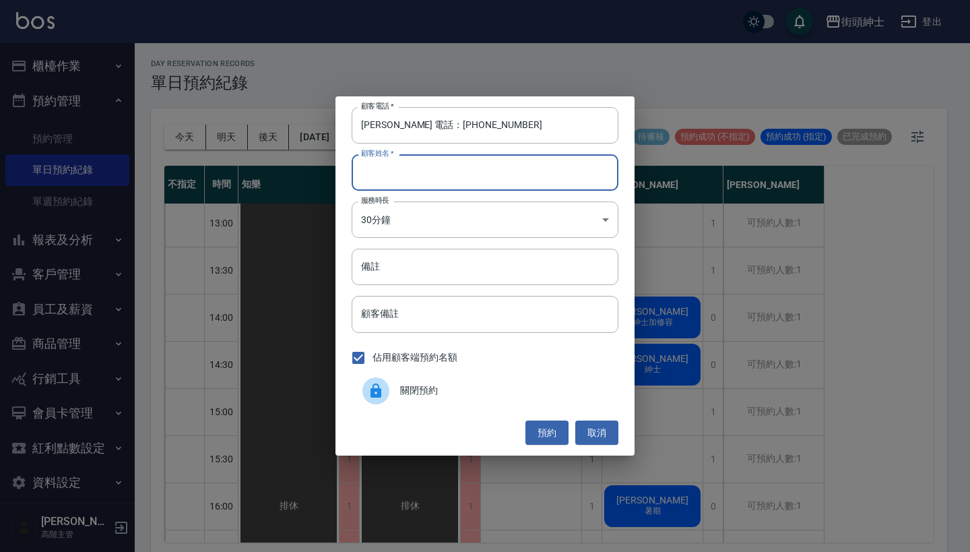
paste input "[PERSON_NAME] 電話：[PHONE_NUMBER]"
type input "[PERSON_NAME] 電話：[PHONE_NUMBER]"
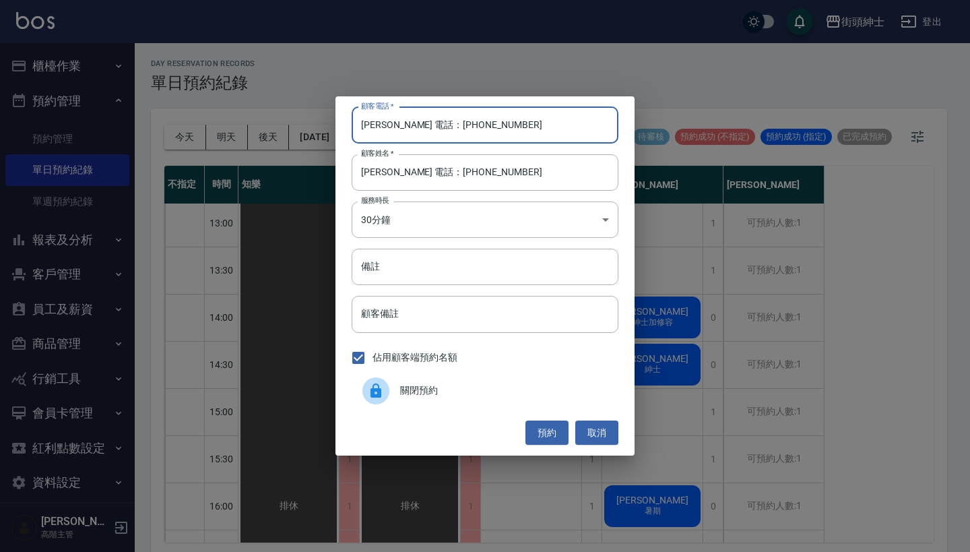
drag, startPoint x: 416, startPoint y: 123, endPoint x: 357, endPoint y: 115, distance: 59.8
click at [362, 115] on input "[PERSON_NAME] 電話：[PHONE_NUMBER]" at bounding box center [485, 125] width 267 height 36
type input "0952522673"
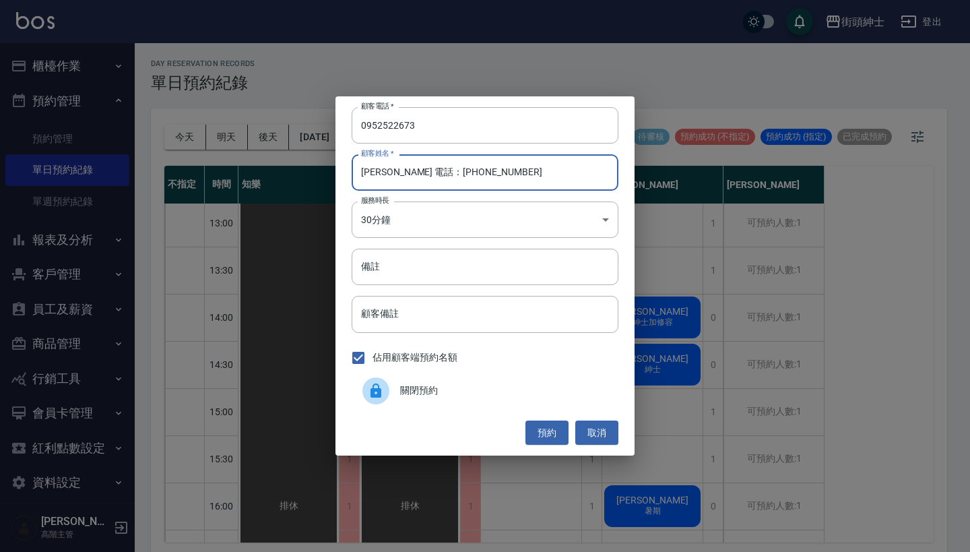
drag, startPoint x: 536, startPoint y: 182, endPoint x: 386, endPoint y: 172, distance: 150.6
click at [386, 172] on input "[PERSON_NAME] 電話：[PHONE_NUMBER]" at bounding box center [485, 172] width 267 height 36
type input "[PERSON_NAME]"
click at [566, 434] on button "預約" at bounding box center [546, 432] width 43 height 25
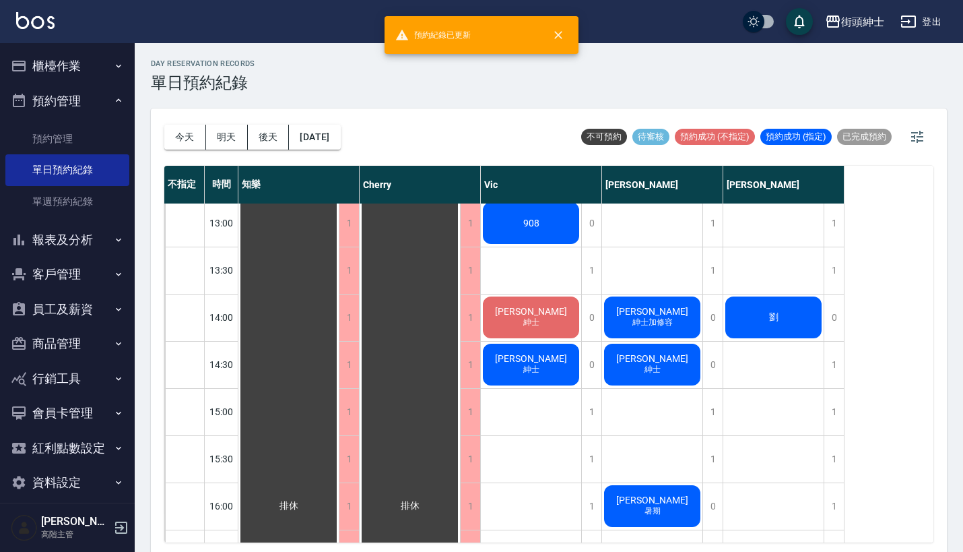
click at [339, 319] on div "劉" at bounding box center [288, 506] width 100 height 1366
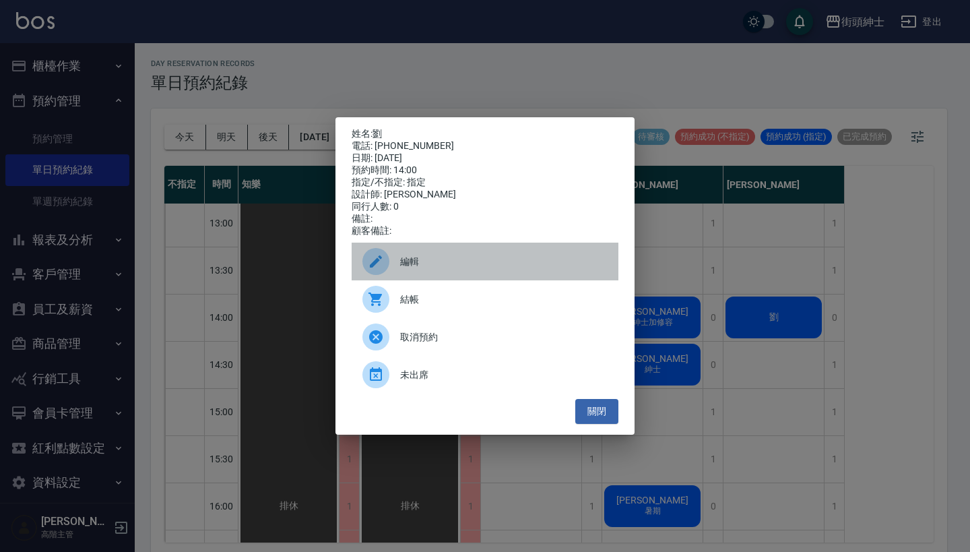
click at [451, 269] on span "編輯" at bounding box center [503, 262] width 207 height 14
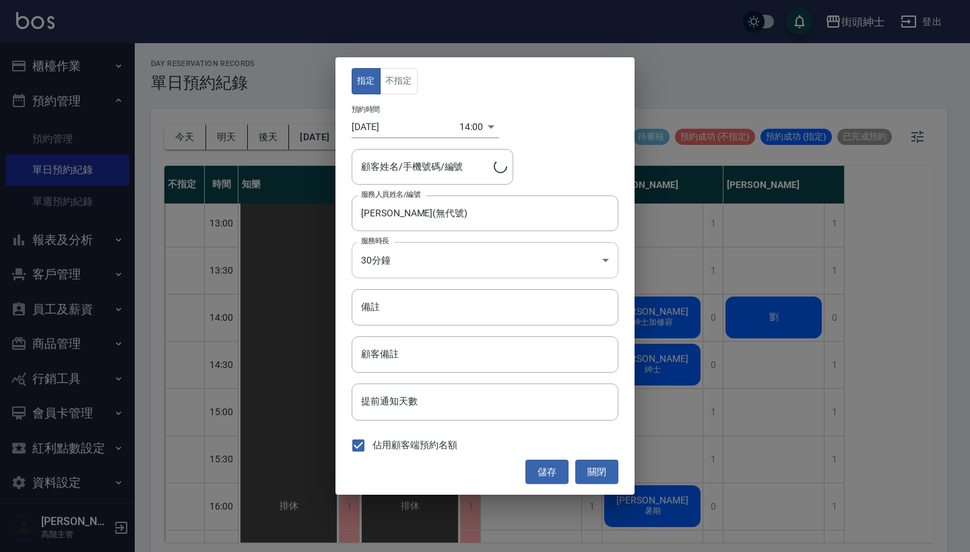
type input "[PERSON_NAME]/0952522673"
click at [397, 83] on button "不指定" at bounding box center [399, 81] width 38 height 26
click at [552, 472] on button "儲存" at bounding box center [546, 471] width 43 height 25
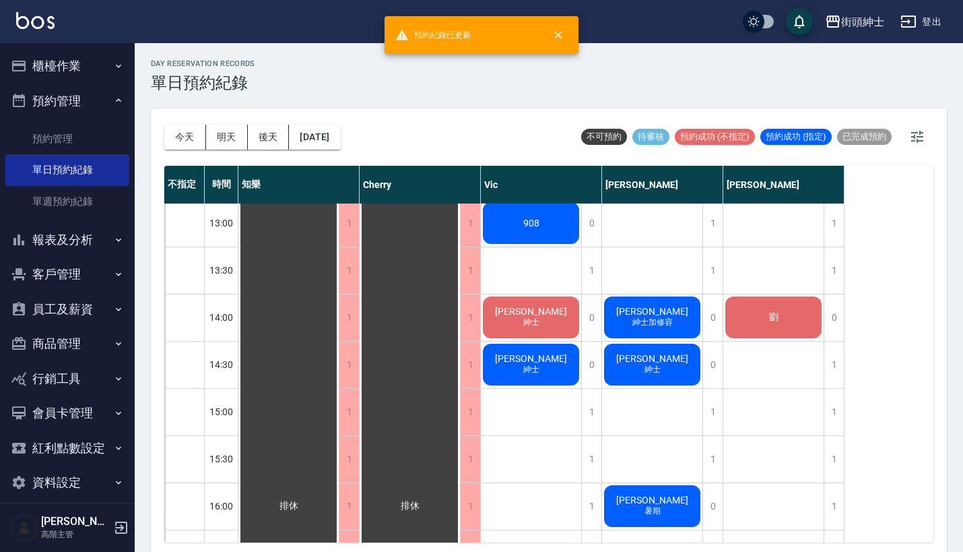
click at [645, 1] on div "街頭紳士 登出" at bounding box center [481, 21] width 963 height 43
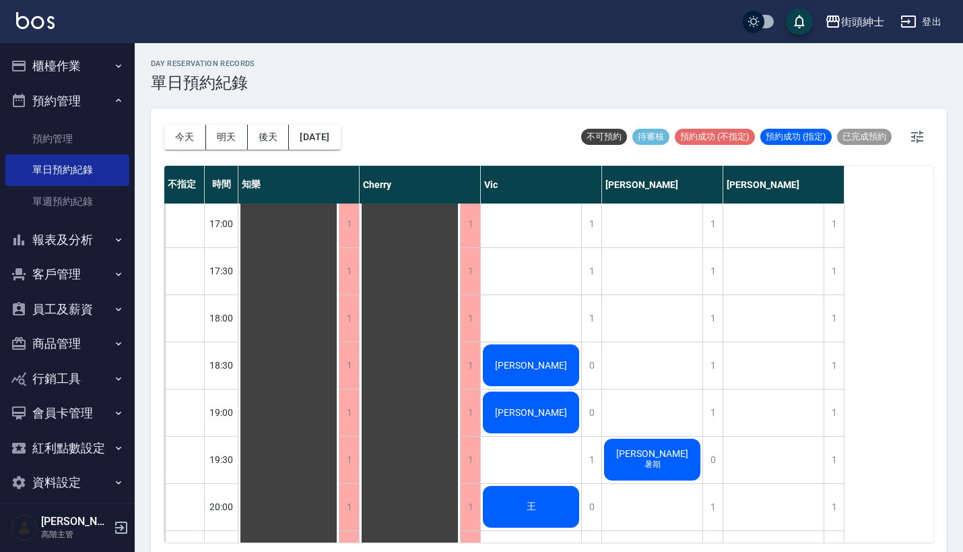
scroll to position [840, 0]
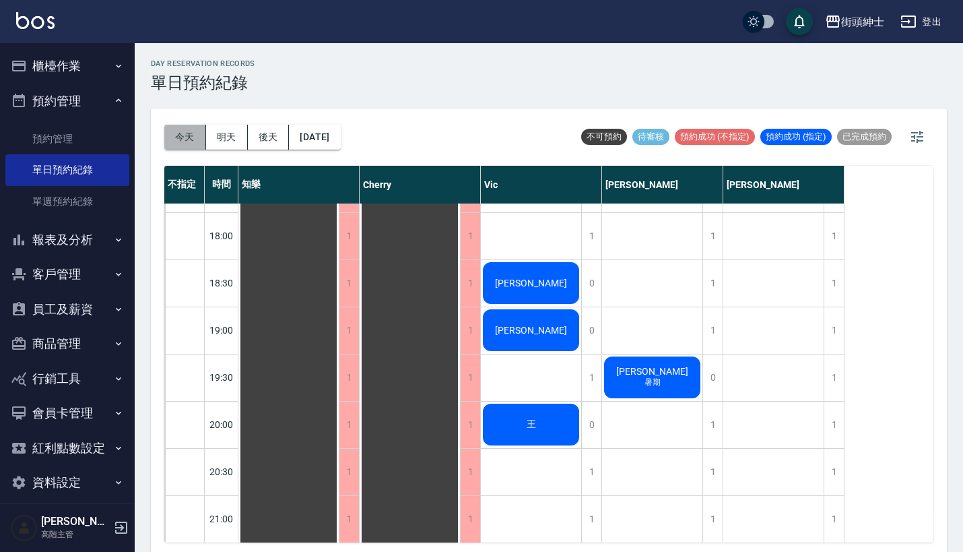
click at [185, 129] on button "今天" at bounding box center [185, 137] width 42 height 25
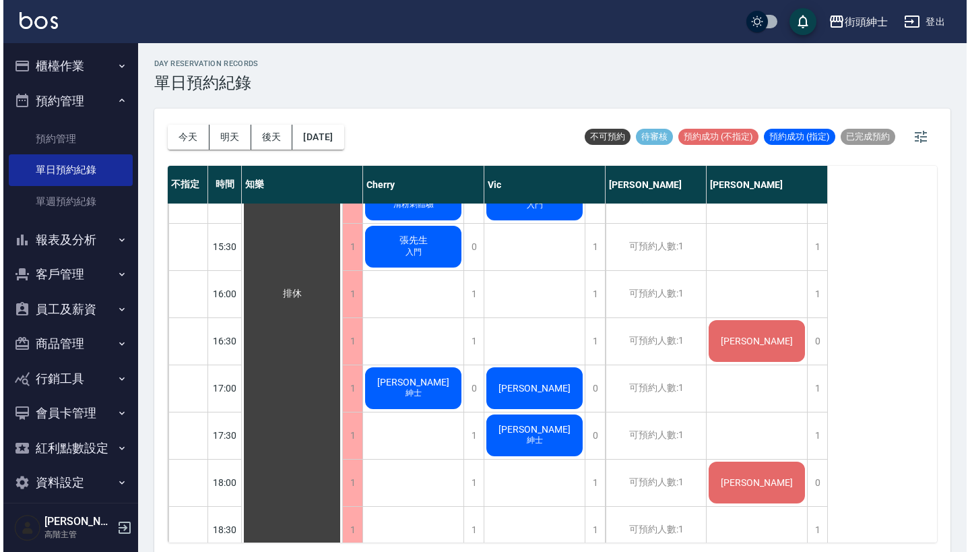
scroll to position [585, 0]
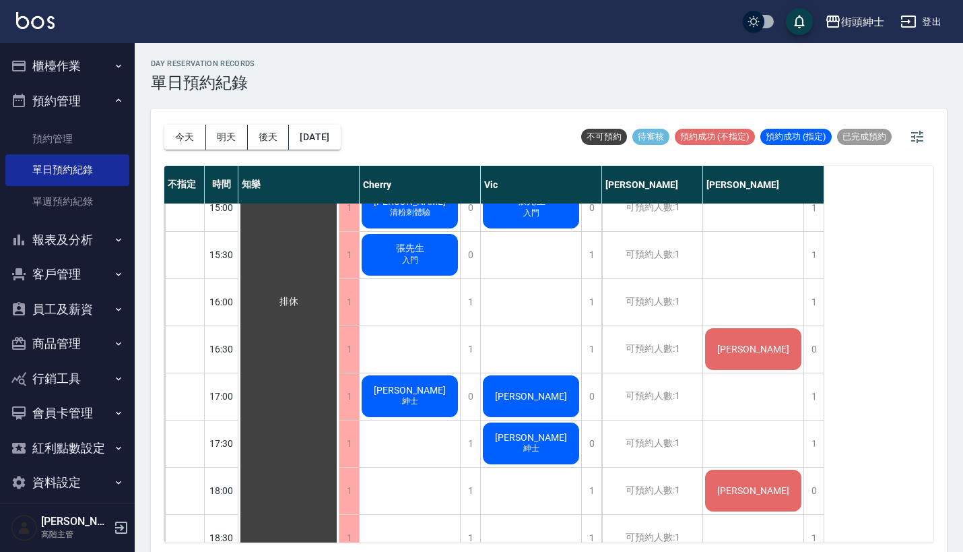
click at [301, 308] on span "[PERSON_NAME]" at bounding box center [289, 302] width 24 height 12
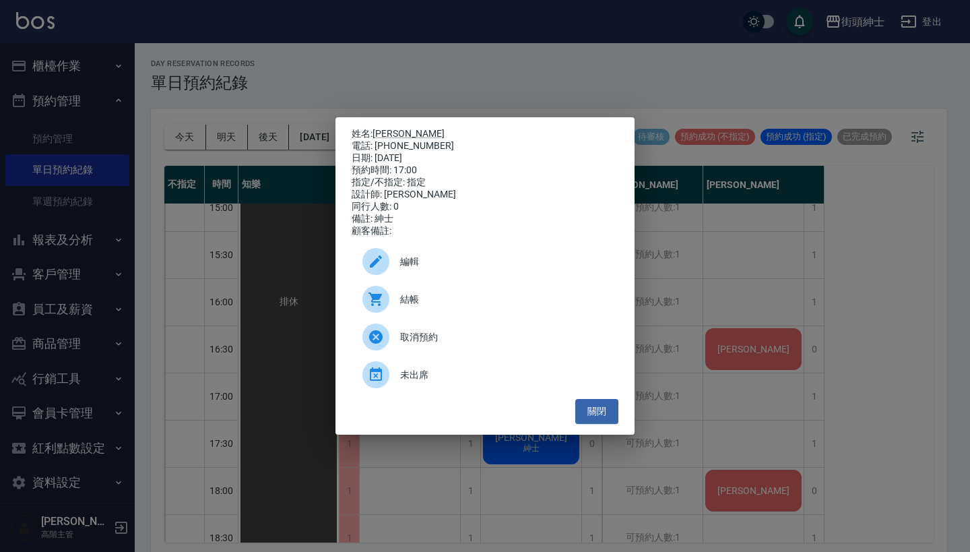
click at [546, 498] on div "姓名: [PERSON_NAME] 電話: [PHONE_NUMBER] 日期: [DATE] 預約時間: 17:00 指定/不指定: 指定 設計師: [PE…" at bounding box center [485, 276] width 970 height 552
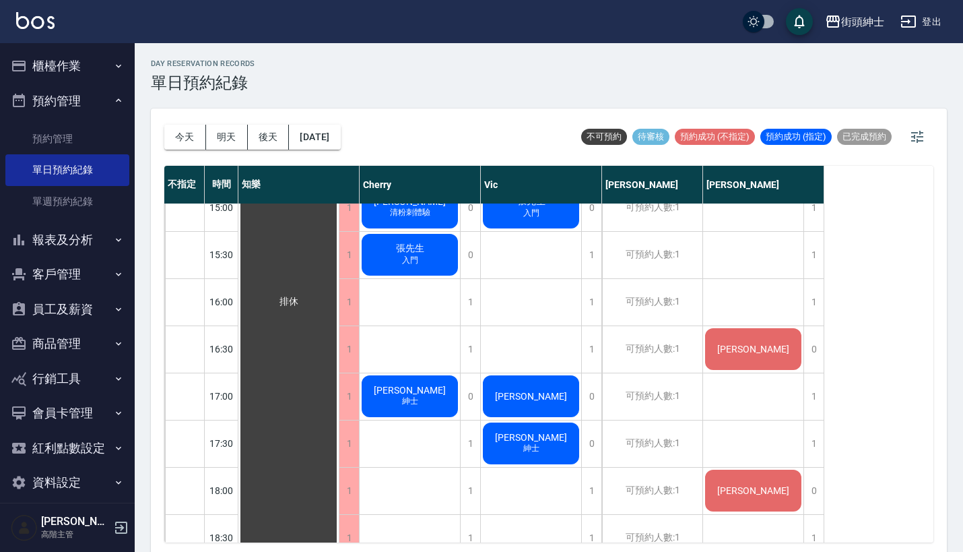
click at [339, 459] on div "[PERSON_NAME] 紳士" at bounding box center [288, 302] width 100 height 1366
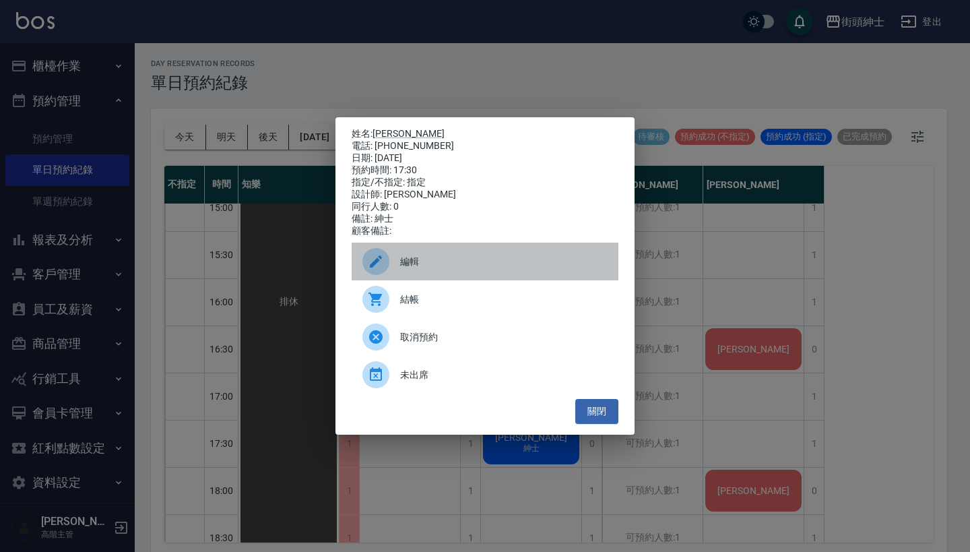
click at [501, 279] on div "編輯" at bounding box center [485, 262] width 267 height 38
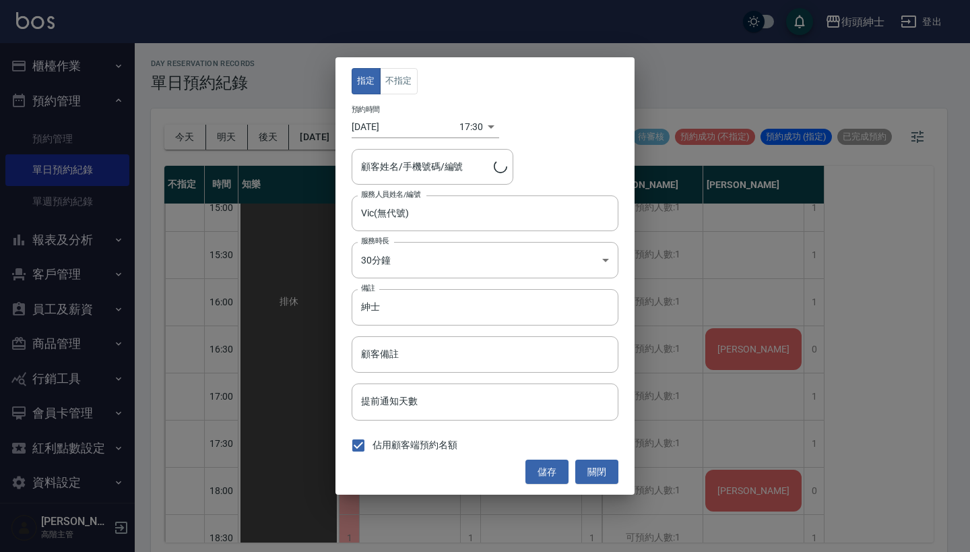
type input "[PERSON_NAME]/0937205971"
click at [476, 125] on body "街頭紳士 登出 櫃檯作業 打帳單 帳單列表 掛單列表 座位開單 營業儀表板 現金收支登錄 高階收支登錄 材料自購登錄 每日結帳 排班表 現場電腦打卡 掃碼打卡…" at bounding box center [485, 278] width 970 height 556
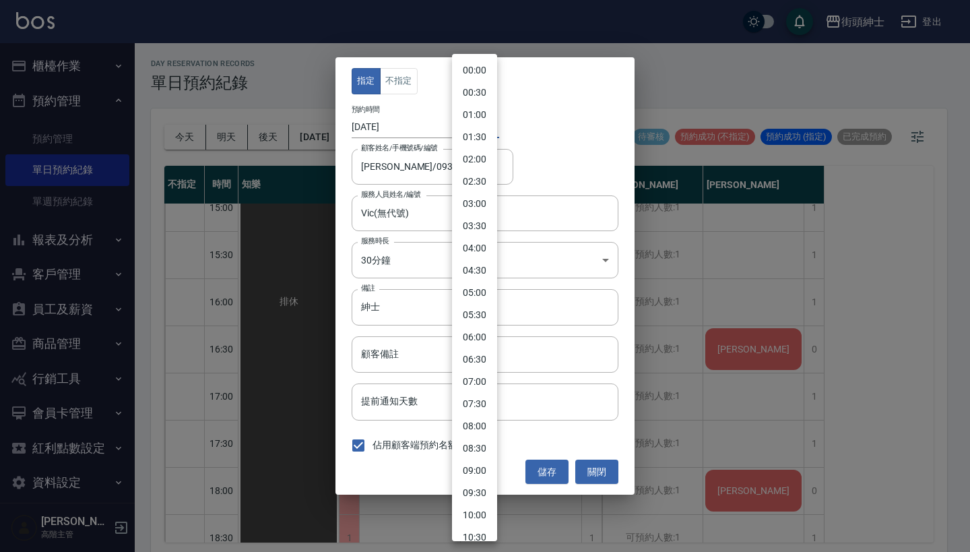
scroll to position [552, 0]
click at [472, 236] on li "16:00" at bounding box center [474, 230] width 45 height 22
type input "1754899200000"
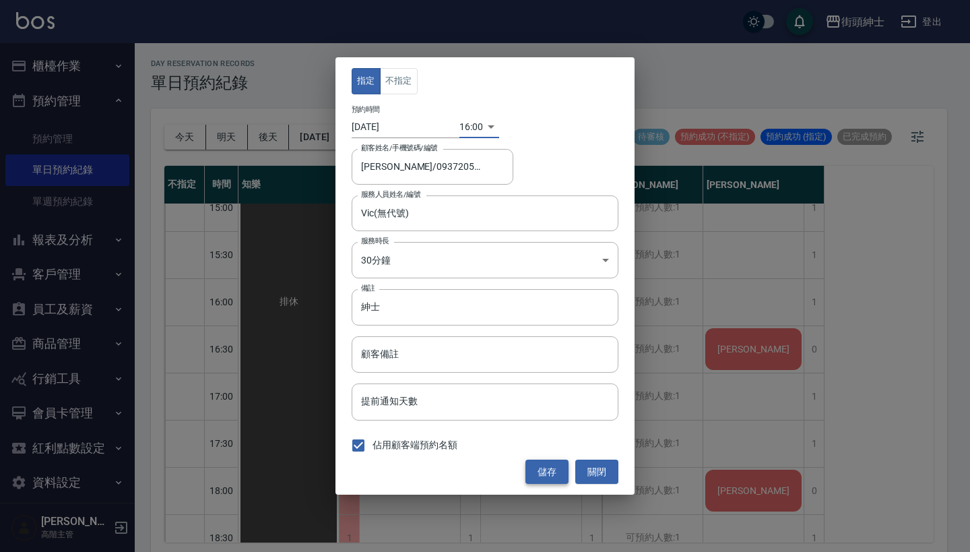
click at [538, 468] on button "儲存" at bounding box center [546, 471] width 43 height 25
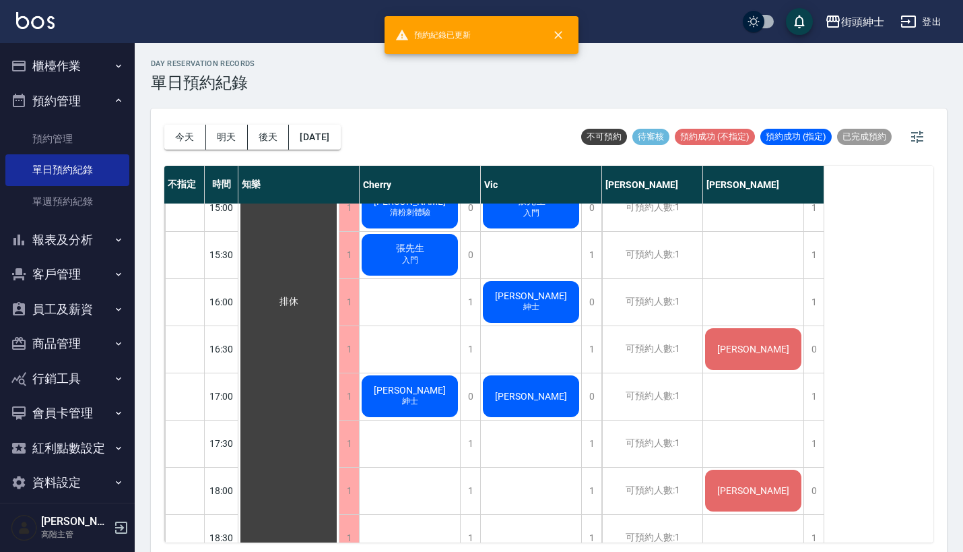
click at [339, 398] on div "[PERSON_NAME] 紳士" at bounding box center [288, 302] width 100 height 1366
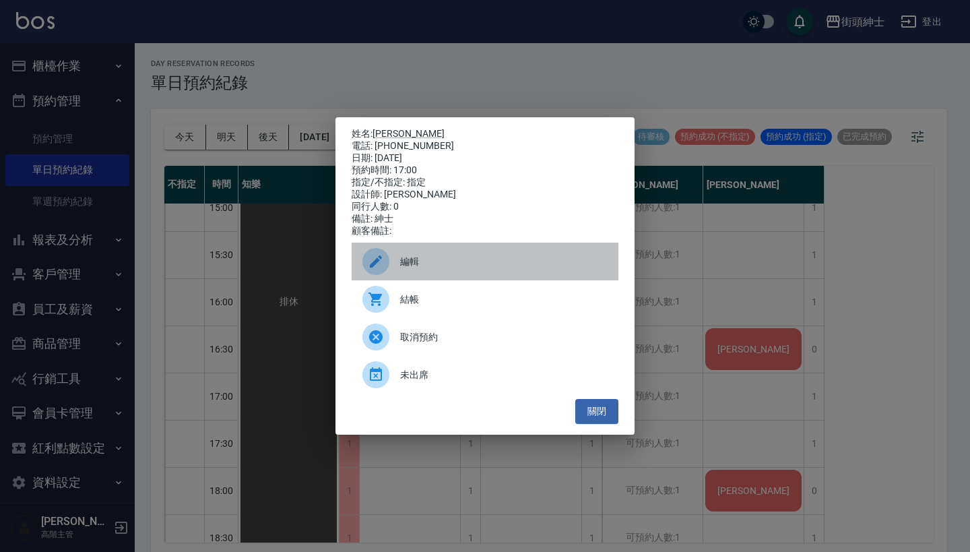
click at [494, 260] on div "編輯" at bounding box center [485, 262] width 267 height 38
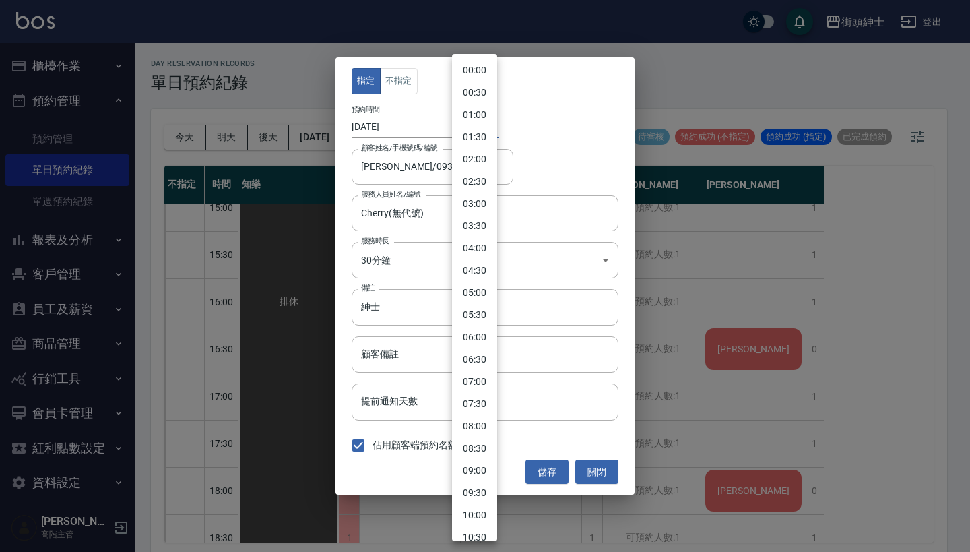
click at [473, 127] on body "街頭紳士 登出 櫃檯作業 打帳單 帳單列表 掛單列表 座位開單 營業儀表板 現金收支登錄 高階收支登錄 材料自購登錄 每日結帳 排班表 現場電腦打卡 掃碼打卡…" at bounding box center [485, 278] width 970 height 556
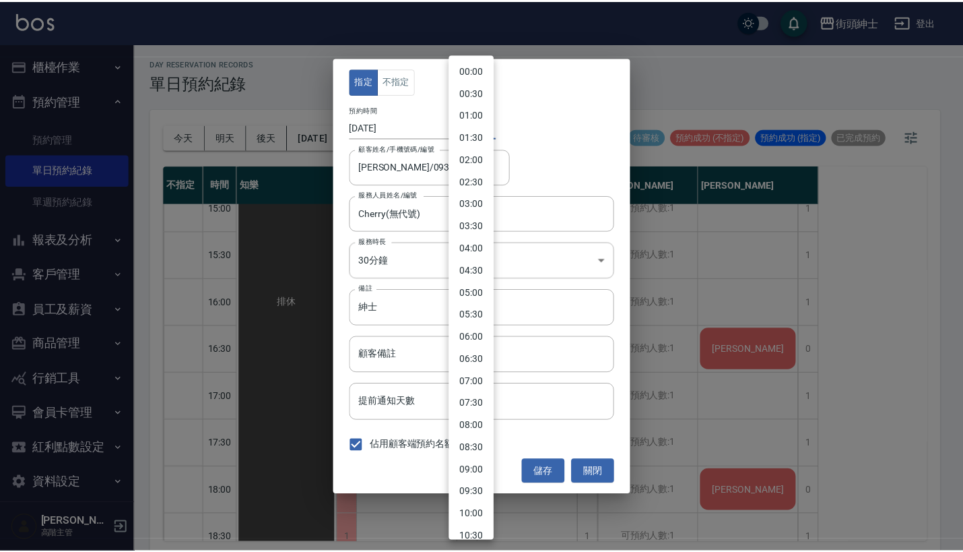
scroll to position [529, 0]
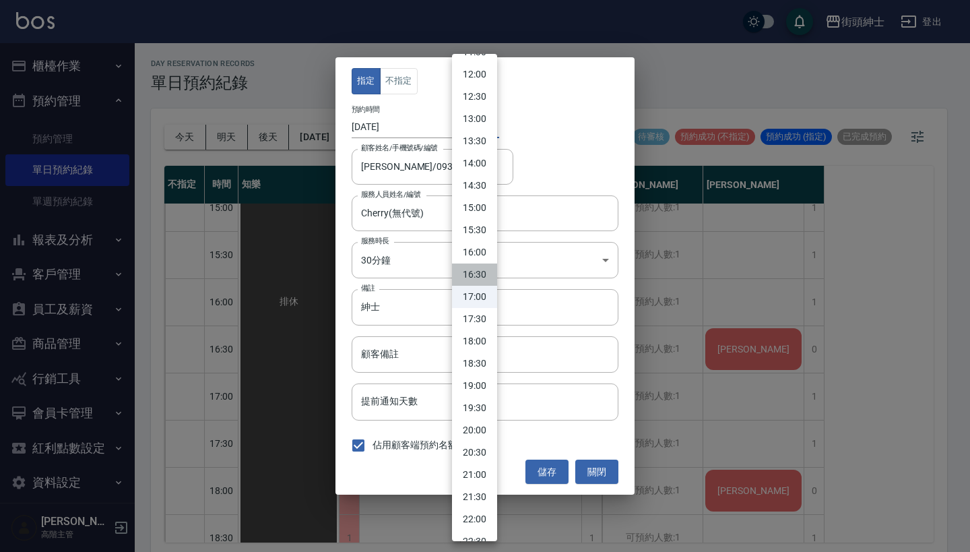
click at [486, 264] on li "16:30" at bounding box center [474, 274] width 45 height 22
type input "1754901000000"
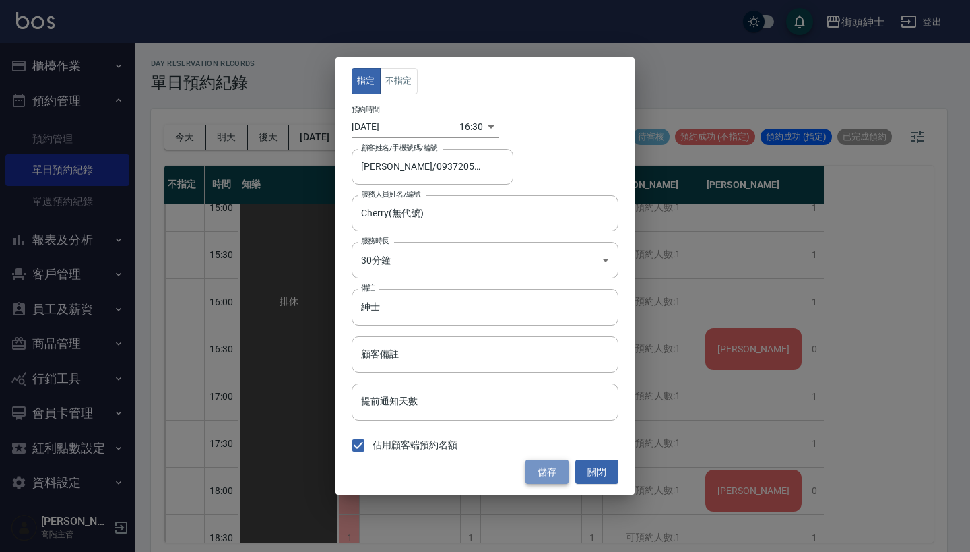
click at [547, 483] on button "儲存" at bounding box center [546, 471] width 43 height 25
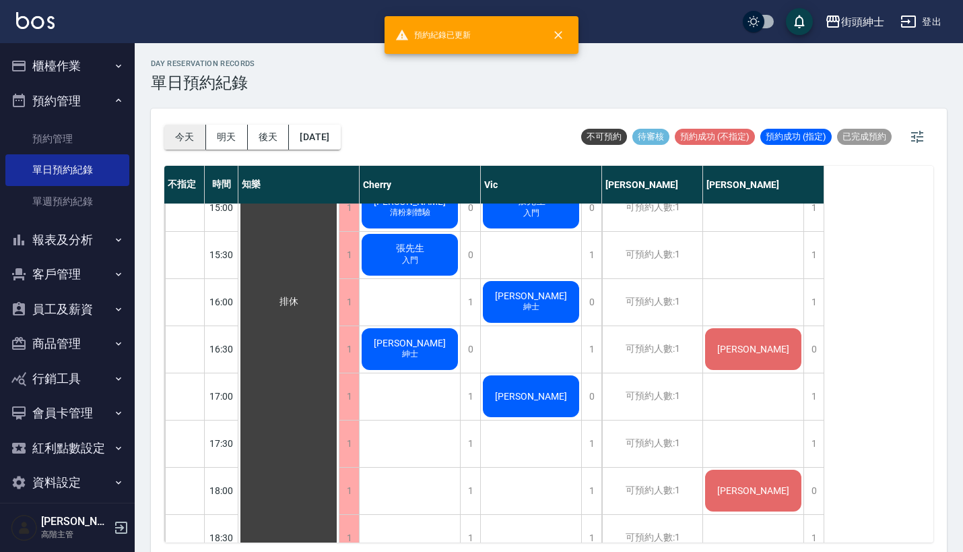
click at [181, 133] on button "今天" at bounding box center [185, 137] width 42 height 25
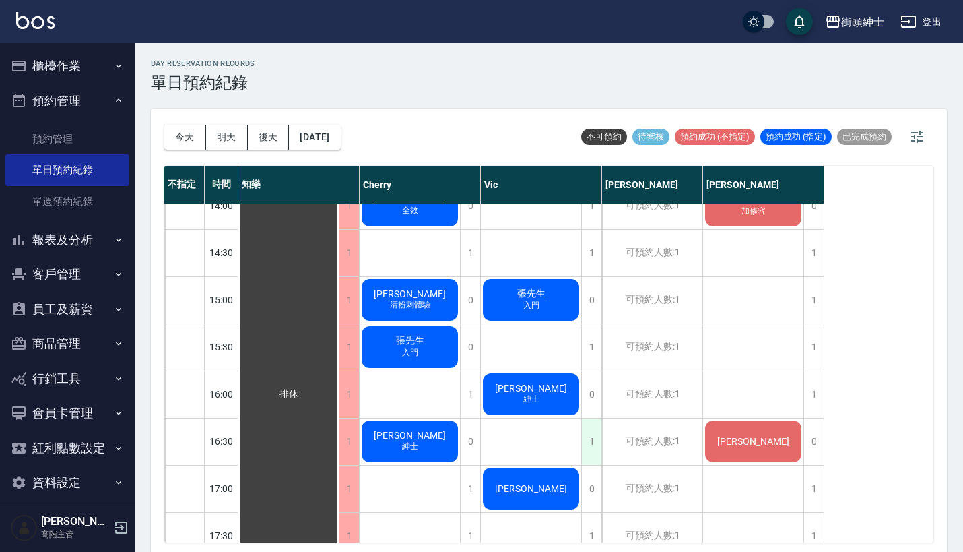
scroll to position [492, 0]
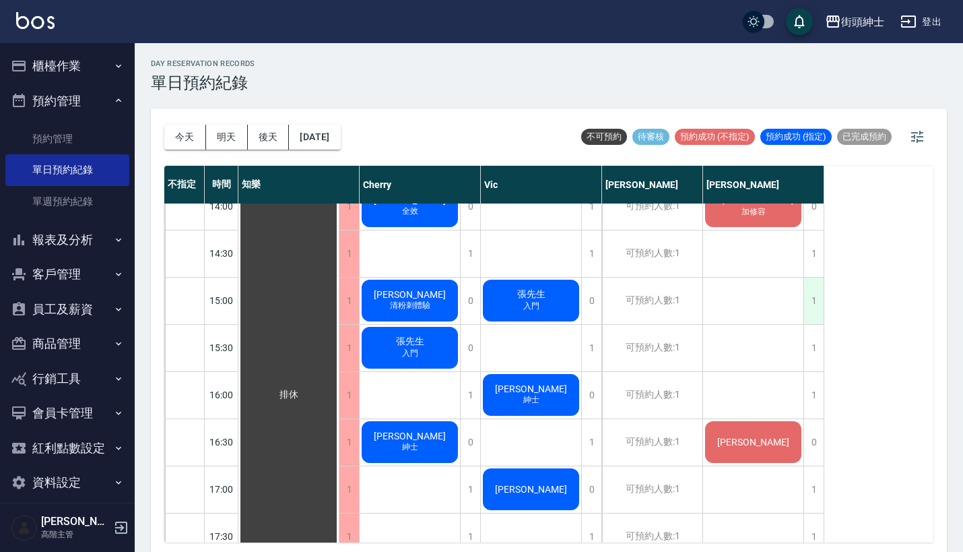
click at [812, 313] on div "1" at bounding box center [814, 301] width 20 height 46
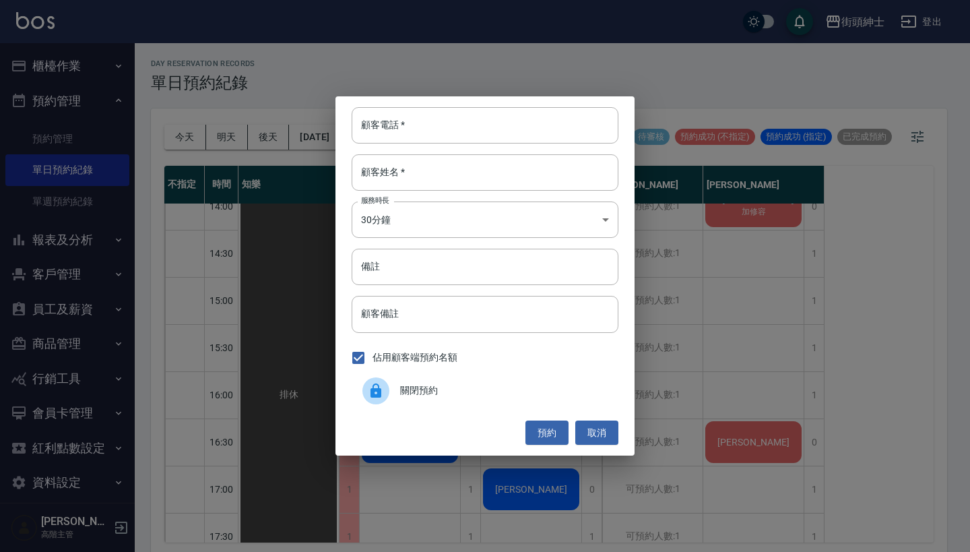
click at [659, 488] on div "顧客電話   * 顧客電話   * 顧客姓名   * 顧客姓名   * 服務時長 30分鐘 1 服務時長 備註 備註 顧客備註 顧客備註 佔用顧客端預約名額 …" at bounding box center [485, 276] width 970 height 552
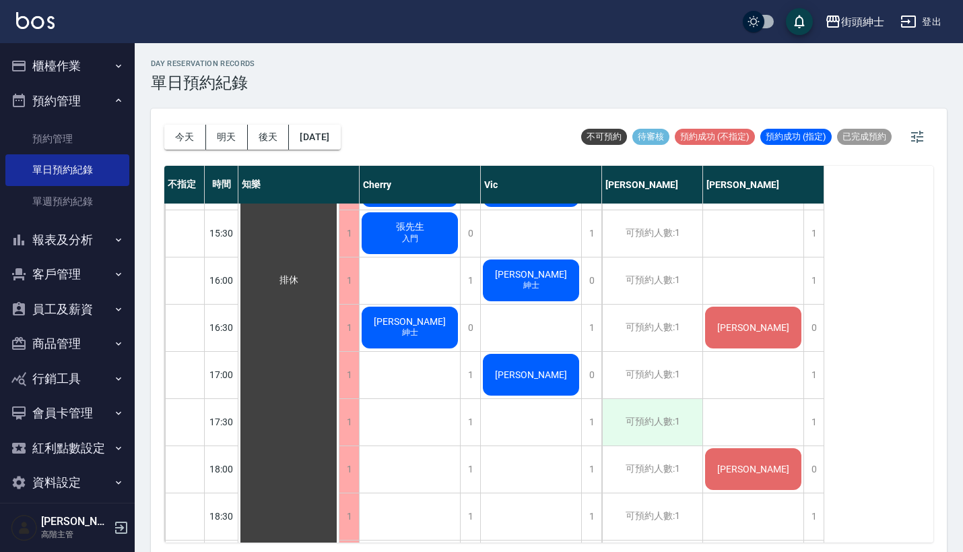
scroll to position [609, 0]
